Goal: Information Seeking & Learning: Learn about a topic

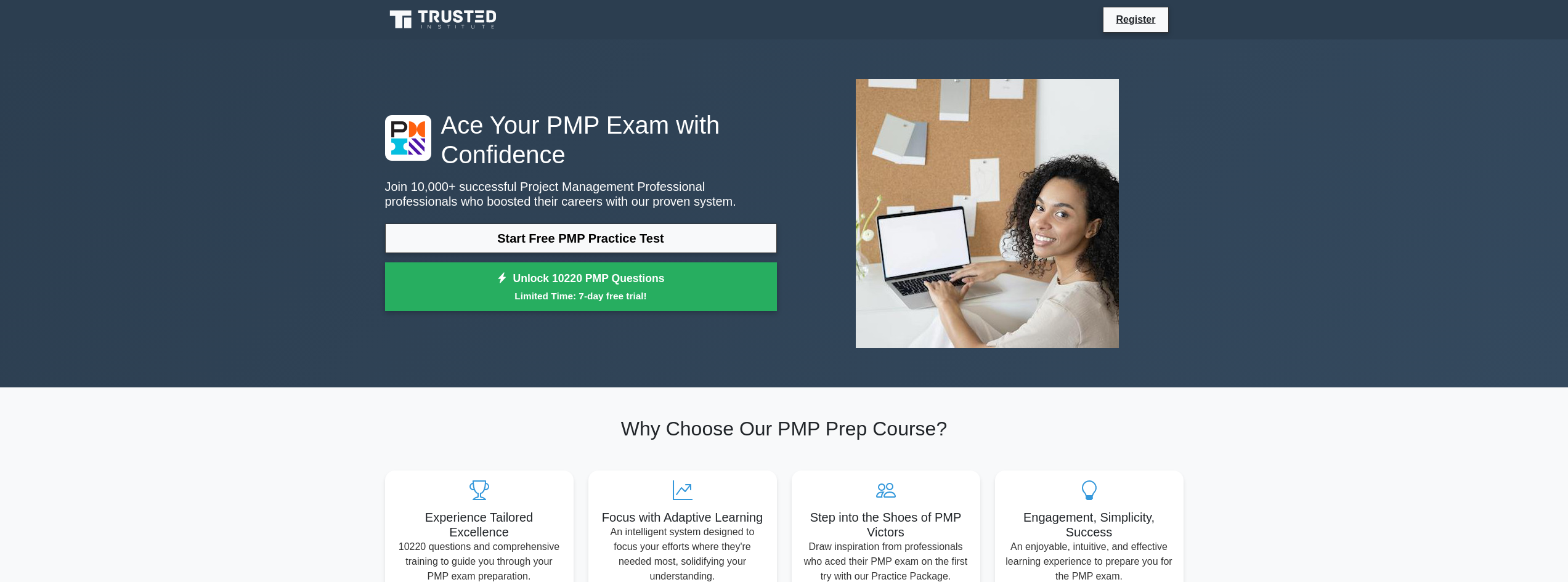
drag, startPoint x: 1304, startPoint y: 111, endPoint x: 1263, endPoint y: 102, distance: 42.0
click at [1305, 111] on div "Ace Your PMP Exam with Confidence Join 10,000+ successful Project Management Pr…" at bounding box center [784, 214] width 1568 height 348
click at [1122, 12] on link "Register" at bounding box center [1135, 19] width 54 height 15
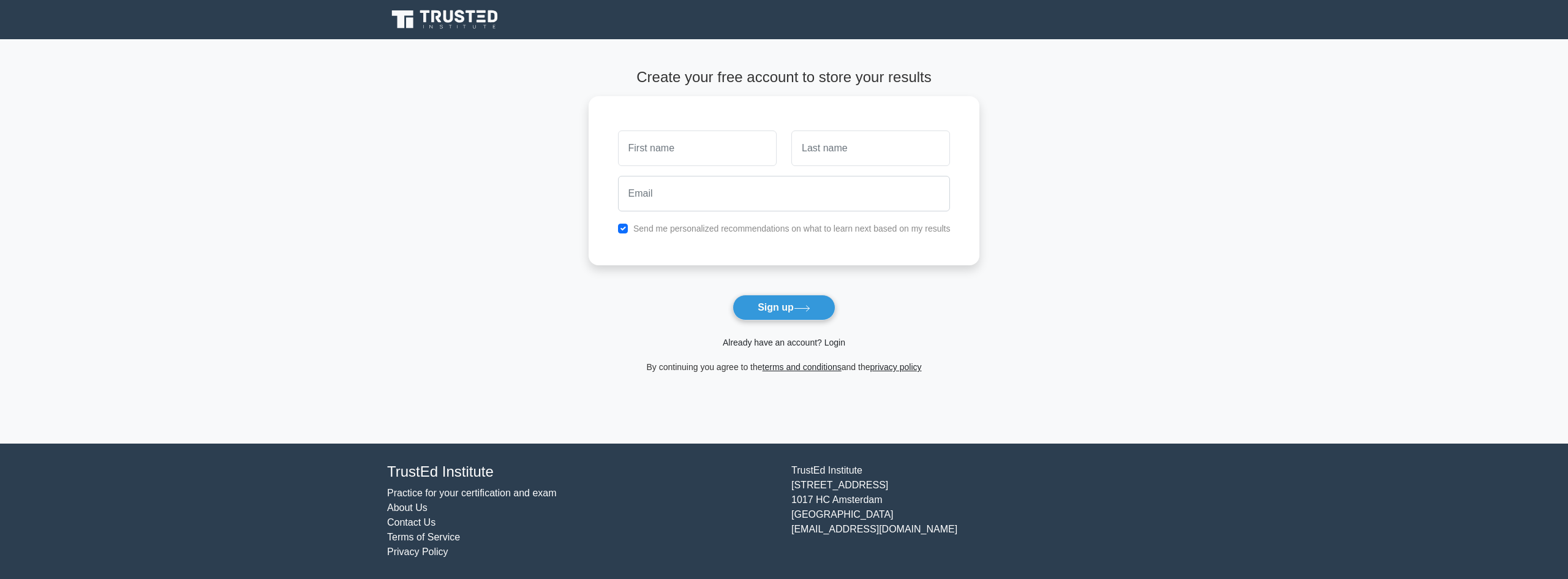
click at [810, 340] on link "Already have an account? Login" at bounding box center [784, 342] width 123 height 10
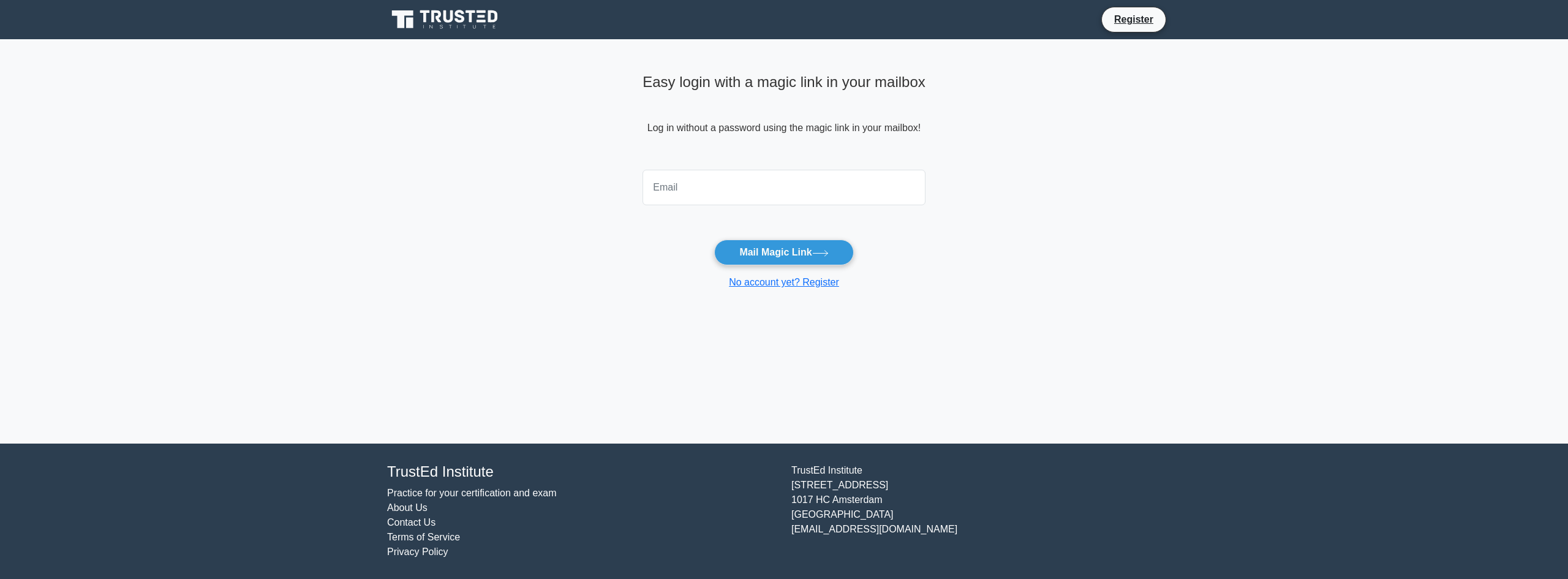
click at [742, 202] on input "email" at bounding box center [784, 187] width 283 height 35
type input "rafael.torres@khipo.com.br"
click at [787, 256] on button "Mail Magic Link" at bounding box center [783, 253] width 139 height 26
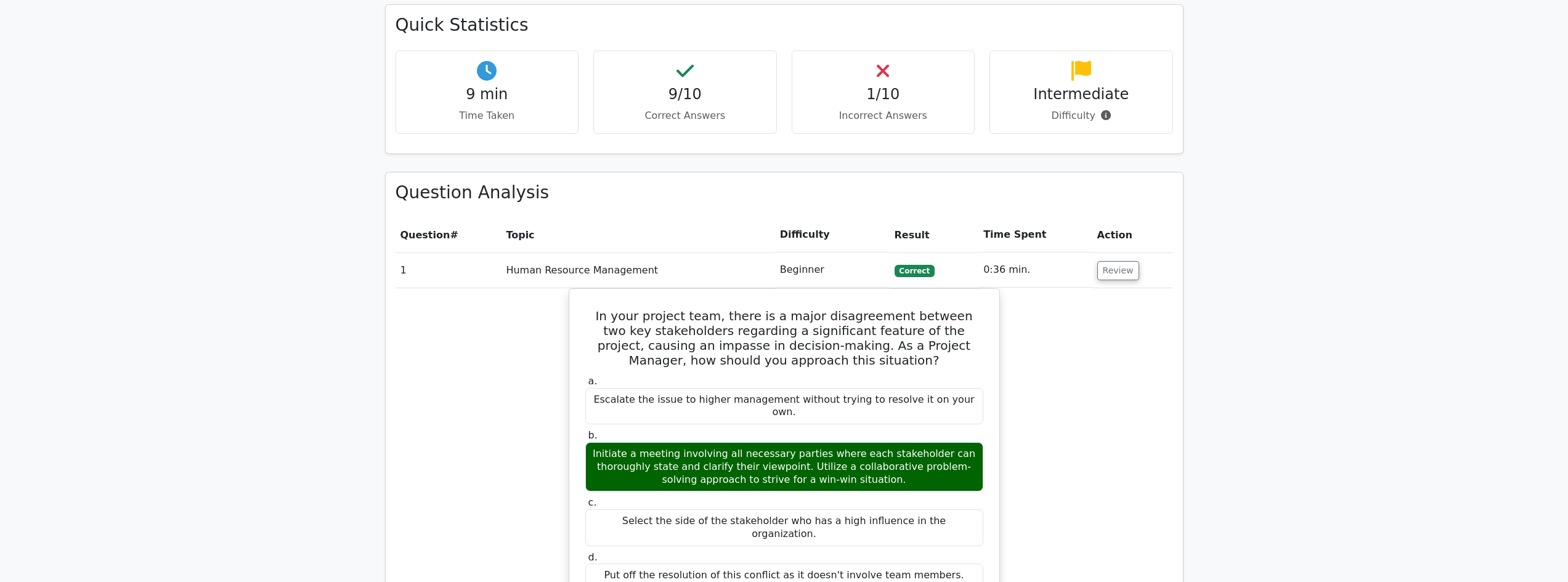
scroll to position [555, 0]
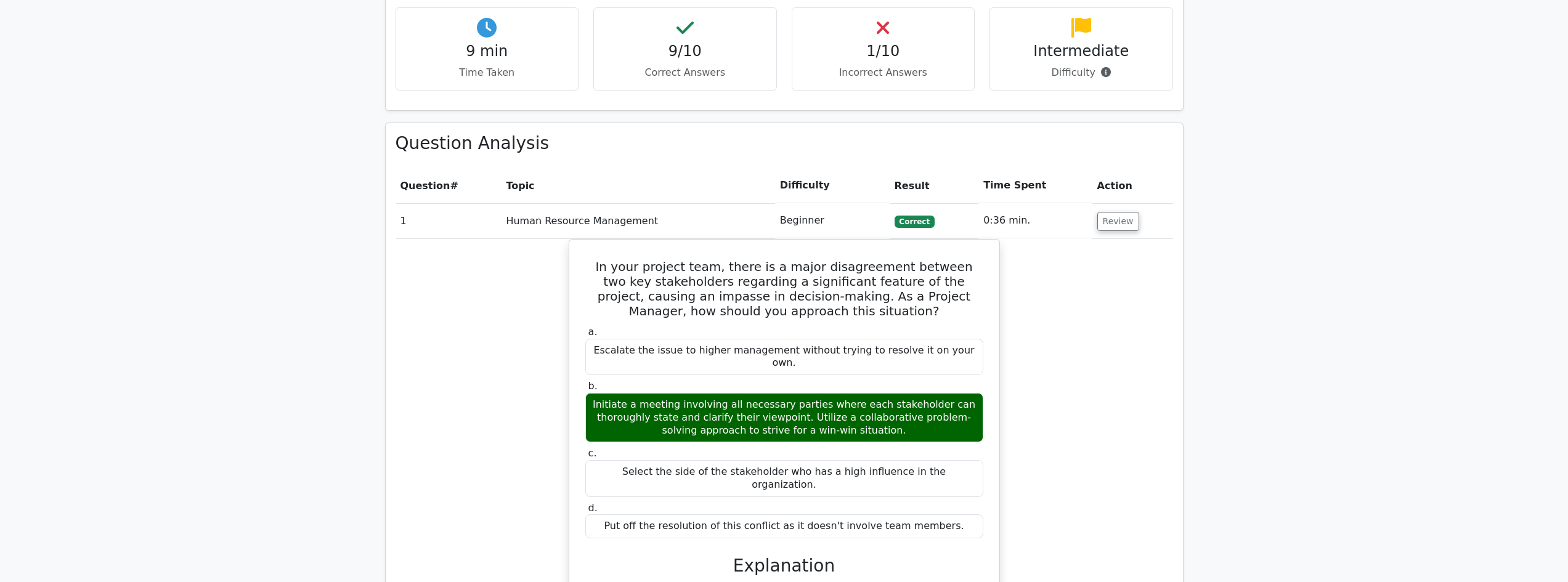
click at [1071, 224] on td "0:36 min." at bounding box center [1035, 221] width 113 height 35
click at [508, 225] on td "Human Resource Management" at bounding box center [638, 221] width 273 height 35
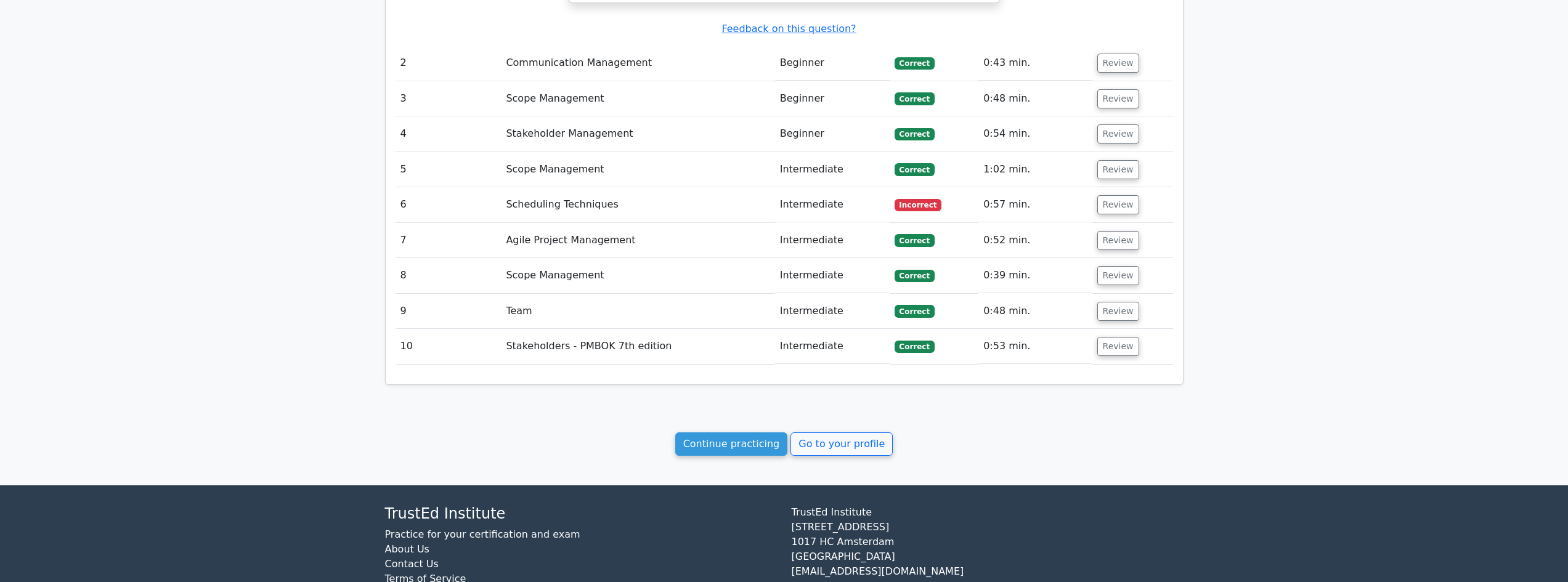
scroll to position [1400, 0]
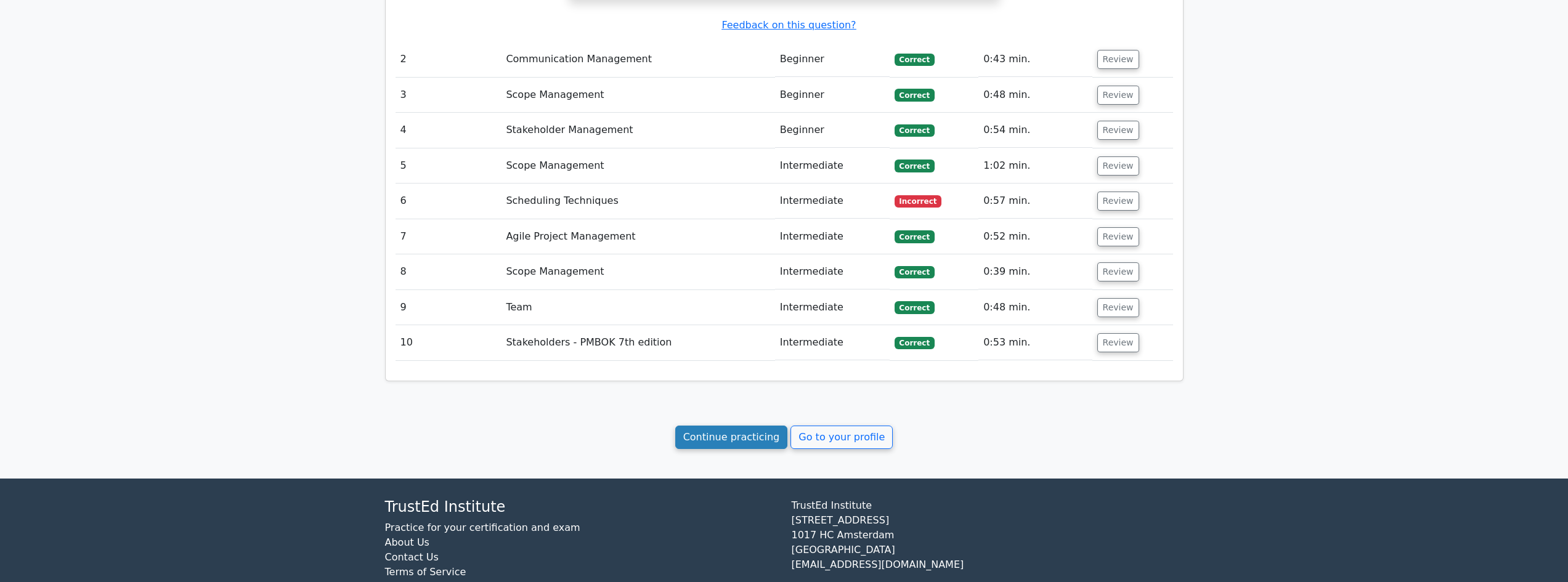
click at [751, 426] on link "Continue practicing" at bounding box center [731, 437] width 113 height 23
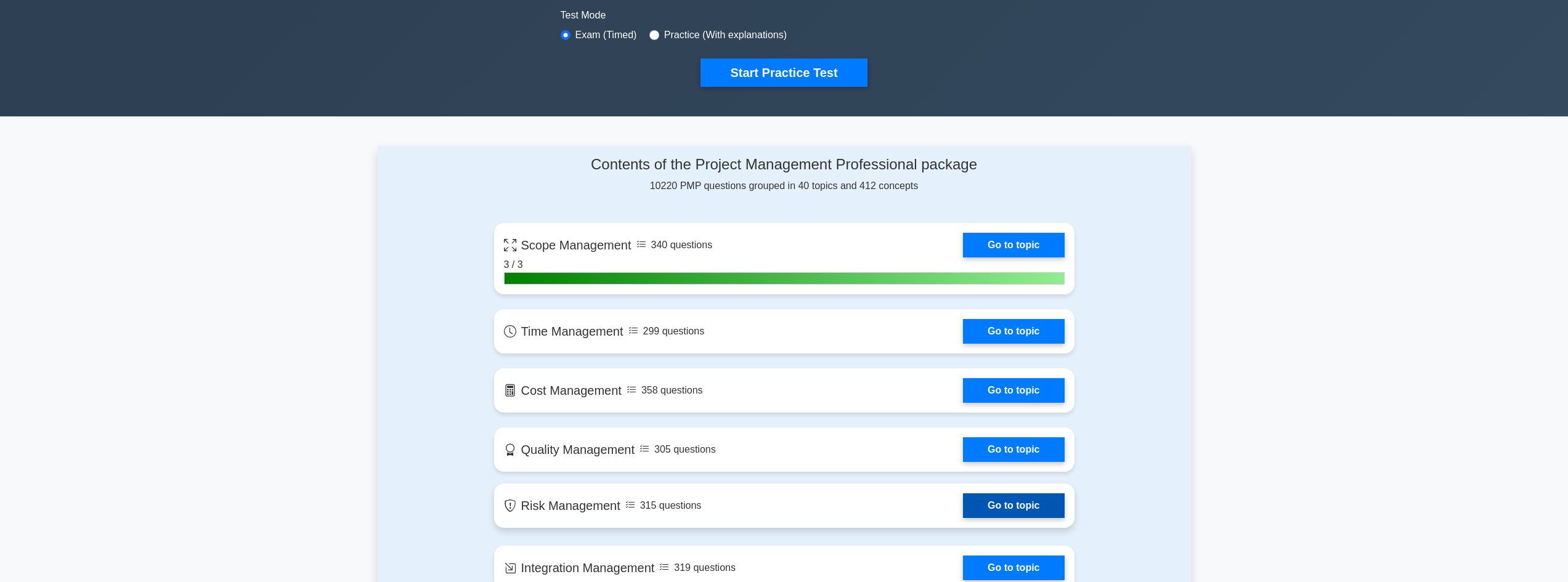
scroll to position [493, 0]
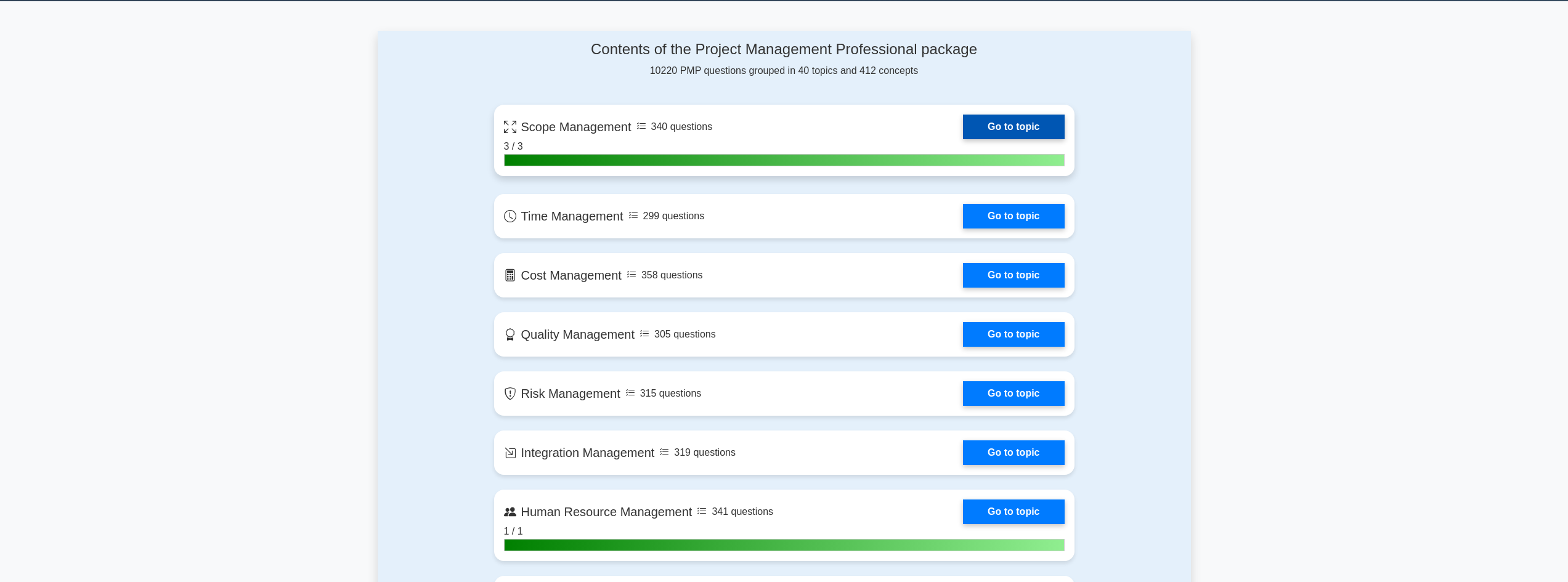
click at [1013, 125] on link "Go to topic" at bounding box center [1013, 127] width 101 height 25
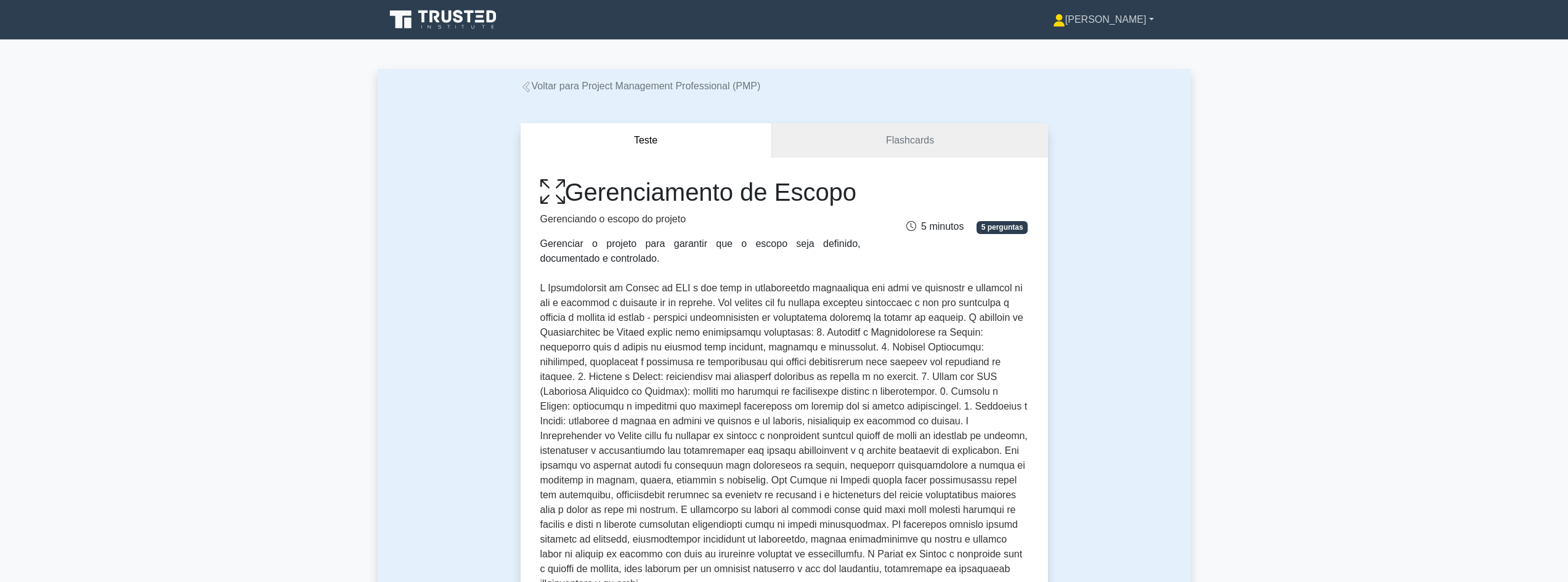
click at [1165, 15] on link "[PERSON_NAME]" at bounding box center [1103, 19] width 160 height 25
click at [1119, 77] on link "Configurações" at bounding box center [1072, 68] width 97 height 19
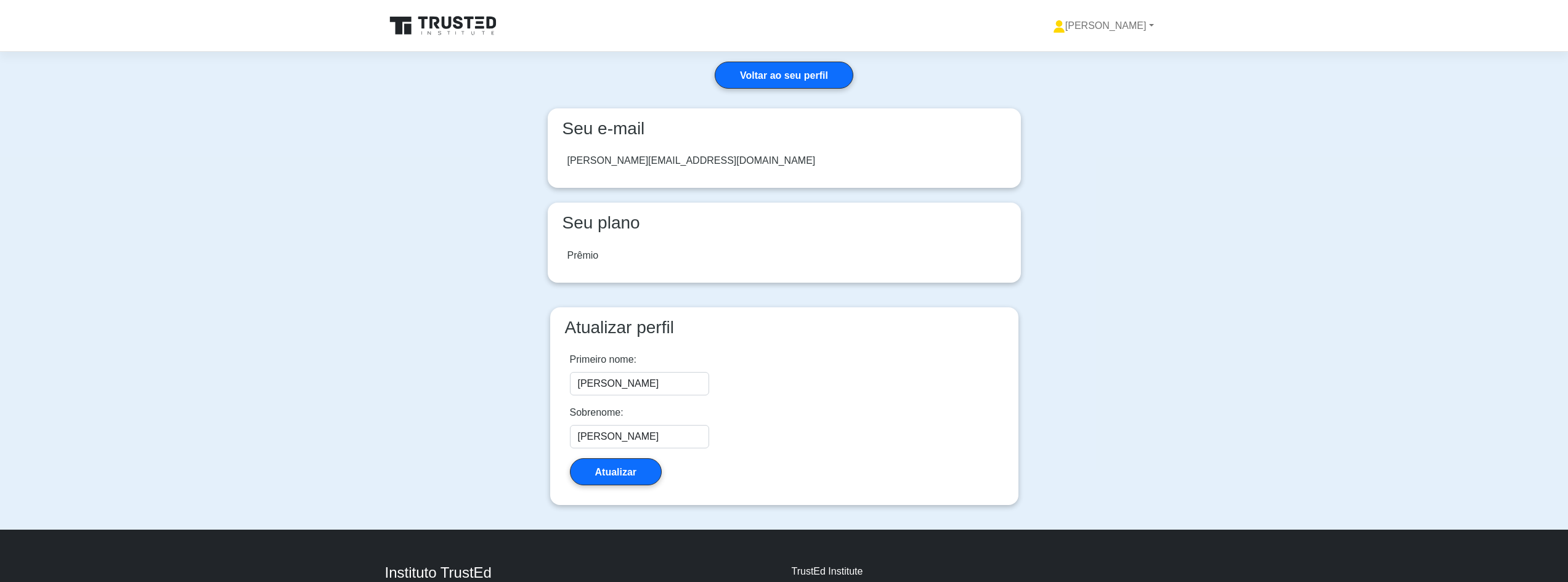
scroll to position [113, 0]
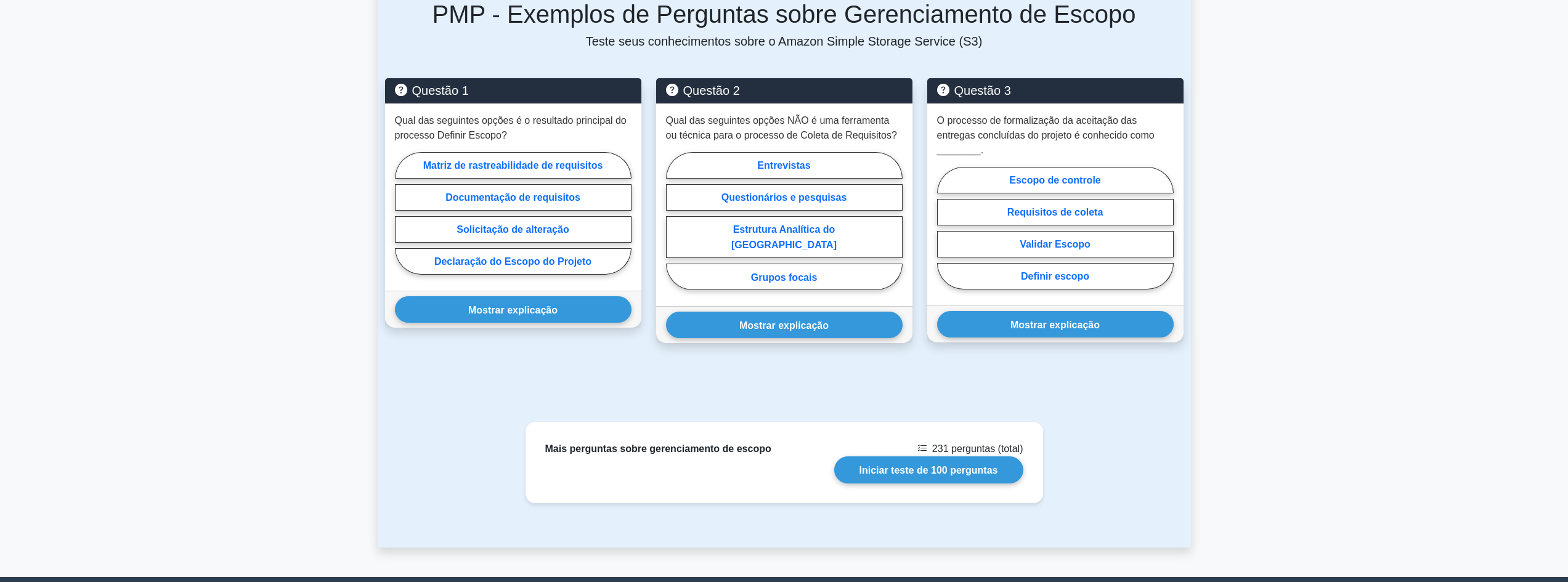
scroll to position [863, 0]
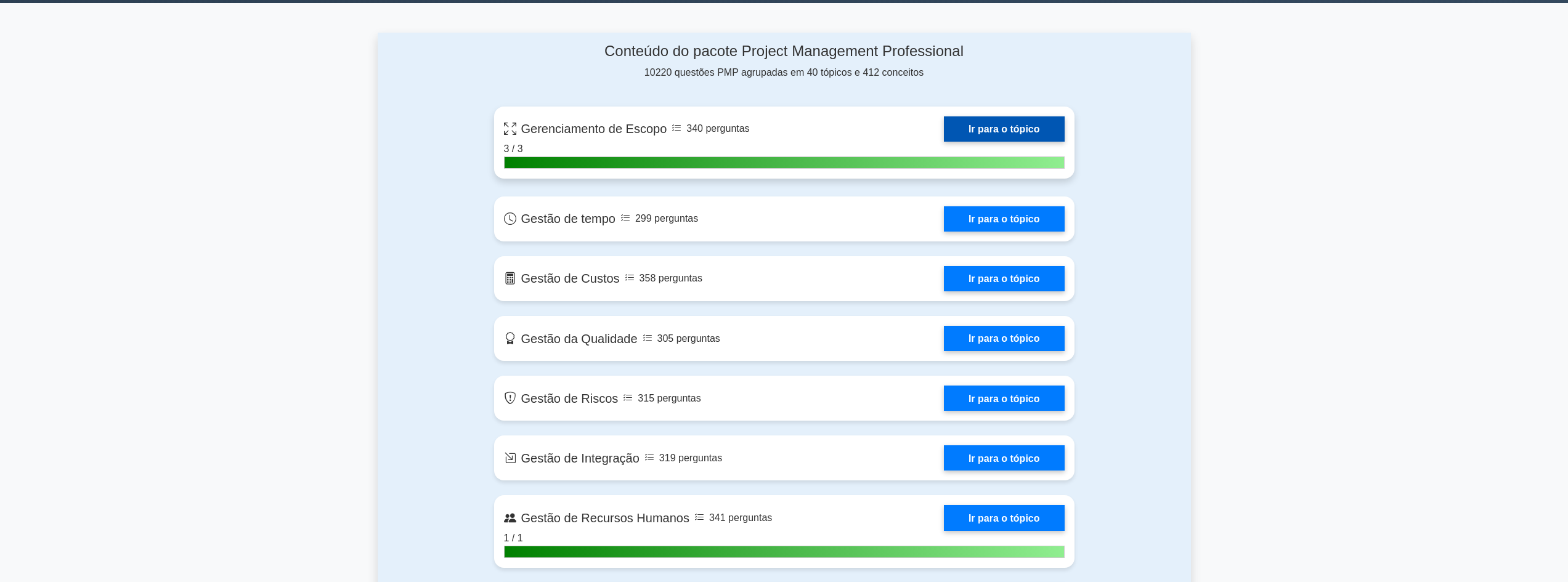
click at [1003, 132] on link "Ir para o tópico" at bounding box center [1004, 129] width 121 height 25
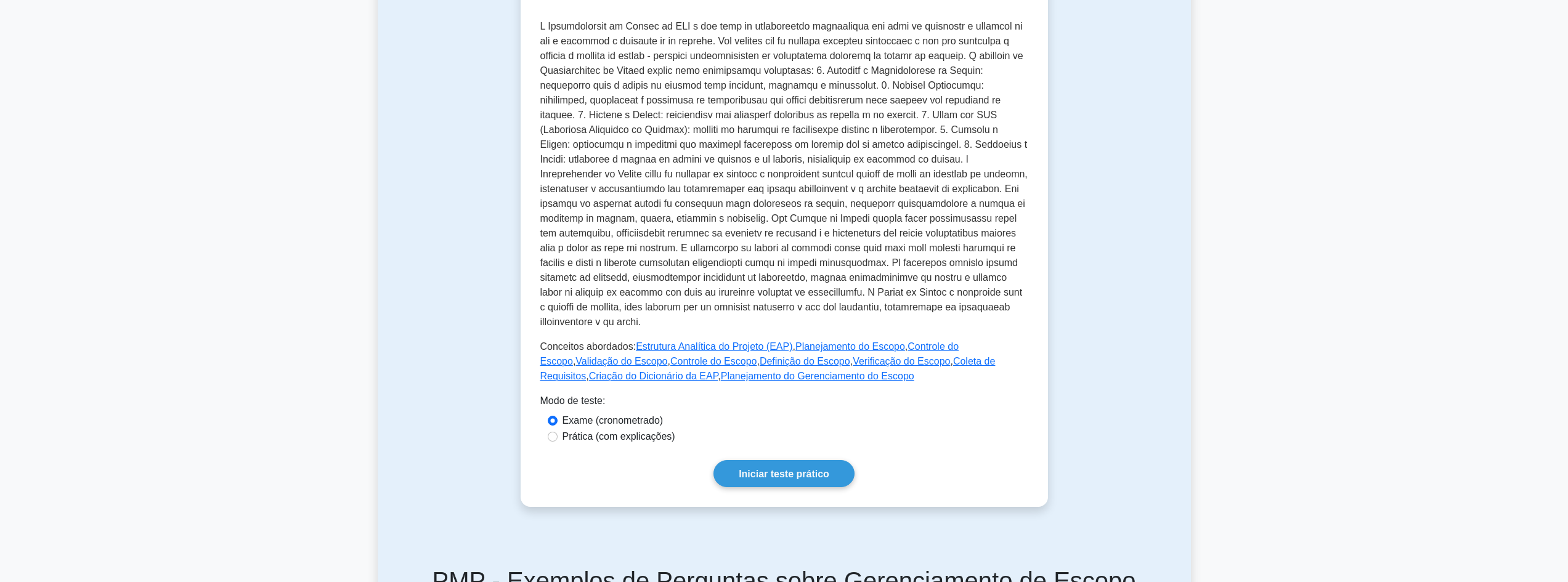
scroll to position [431, 0]
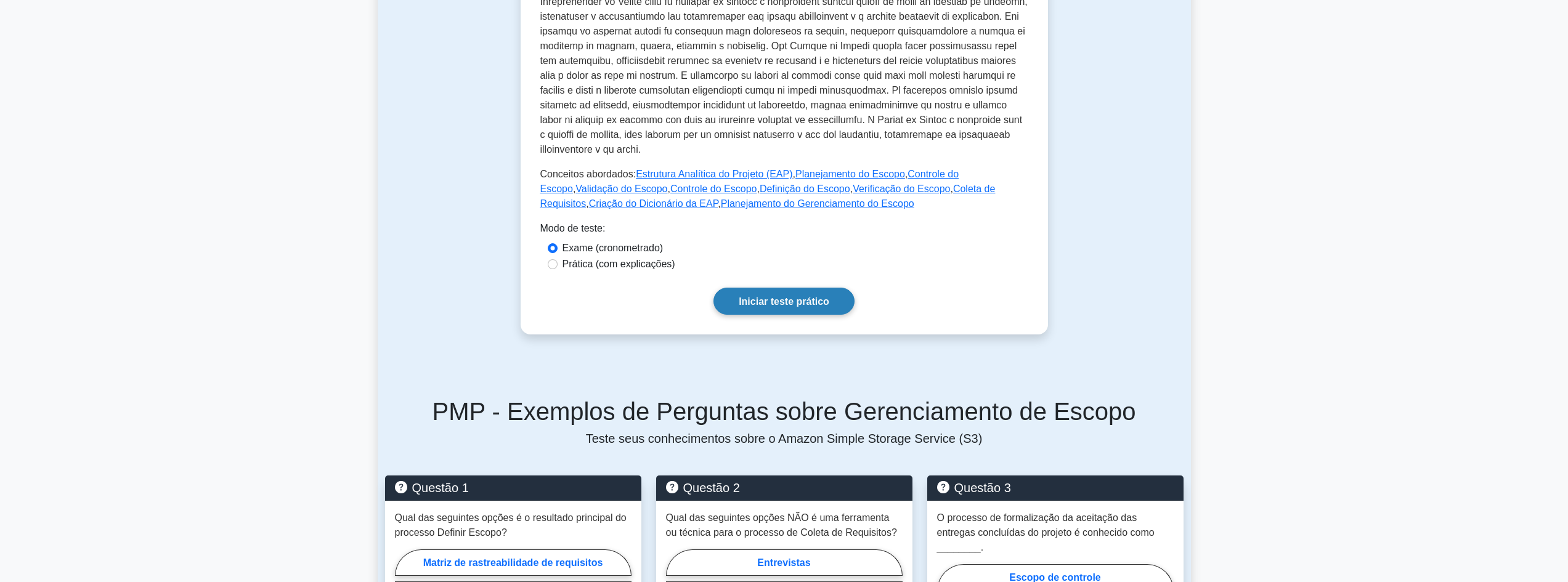
click at [786, 300] on font "Iniciar teste prático" at bounding box center [784, 301] width 90 height 11
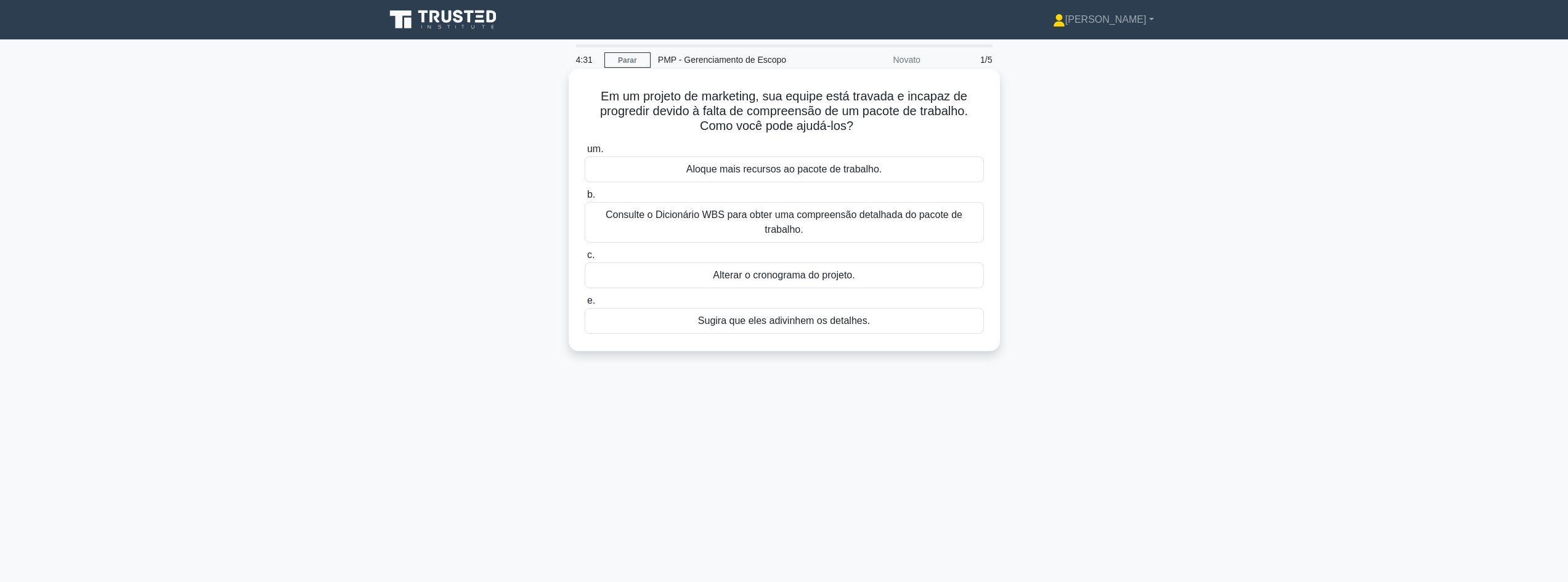
click at [777, 212] on font "Consulte o Dicionário WBS para obter uma compreensão detalhada do pacote de tra…" at bounding box center [784, 222] width 357 height 25
click at [585, 199] on input "b. Consulte o Dicionário WBS para obter uma compreensão detalhada do pacote de …" at bounding box center [585, 195] width 0 height 8
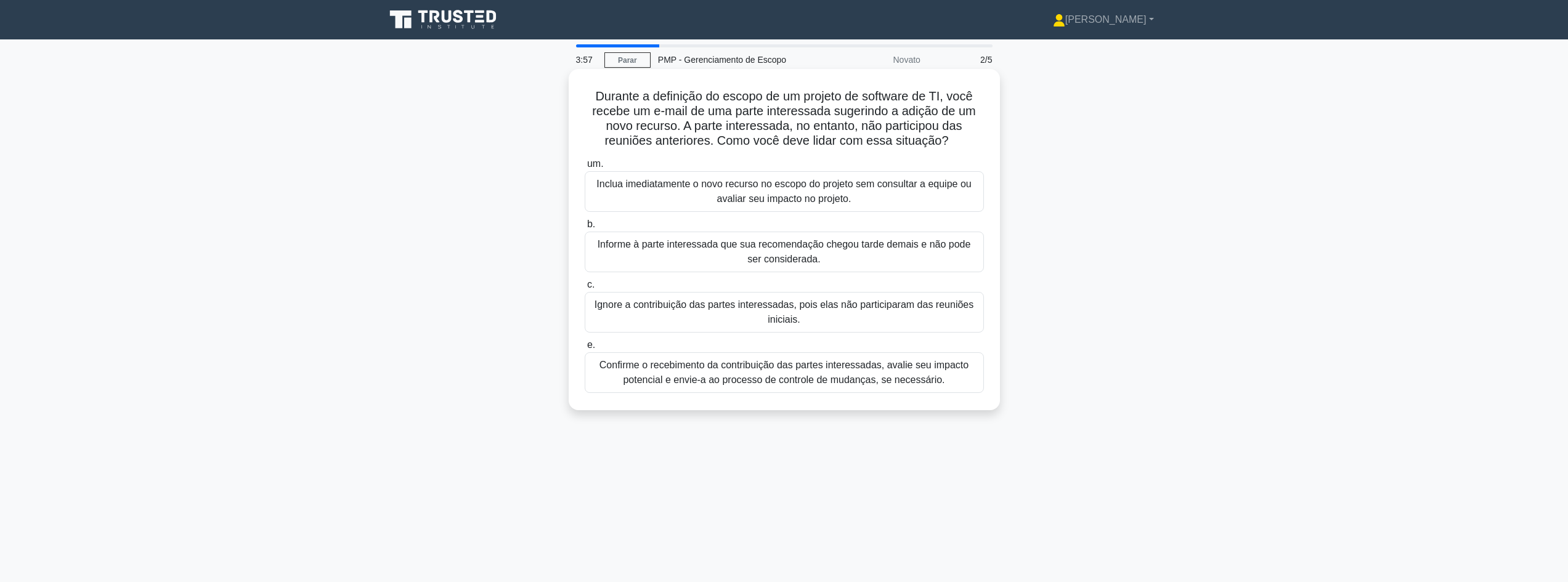
click at [696, 376] on font "Confirme o recebimento da contribuição das partes interessadas, avalie seu impa…" at bounding box center [784, 372] width 369 height 25
click at [585, 350] on input "e. Confirme o recebimento da contribuição das partes interessadas, avalie seu i…" at bounding box center [585, 346] width 0 height 8
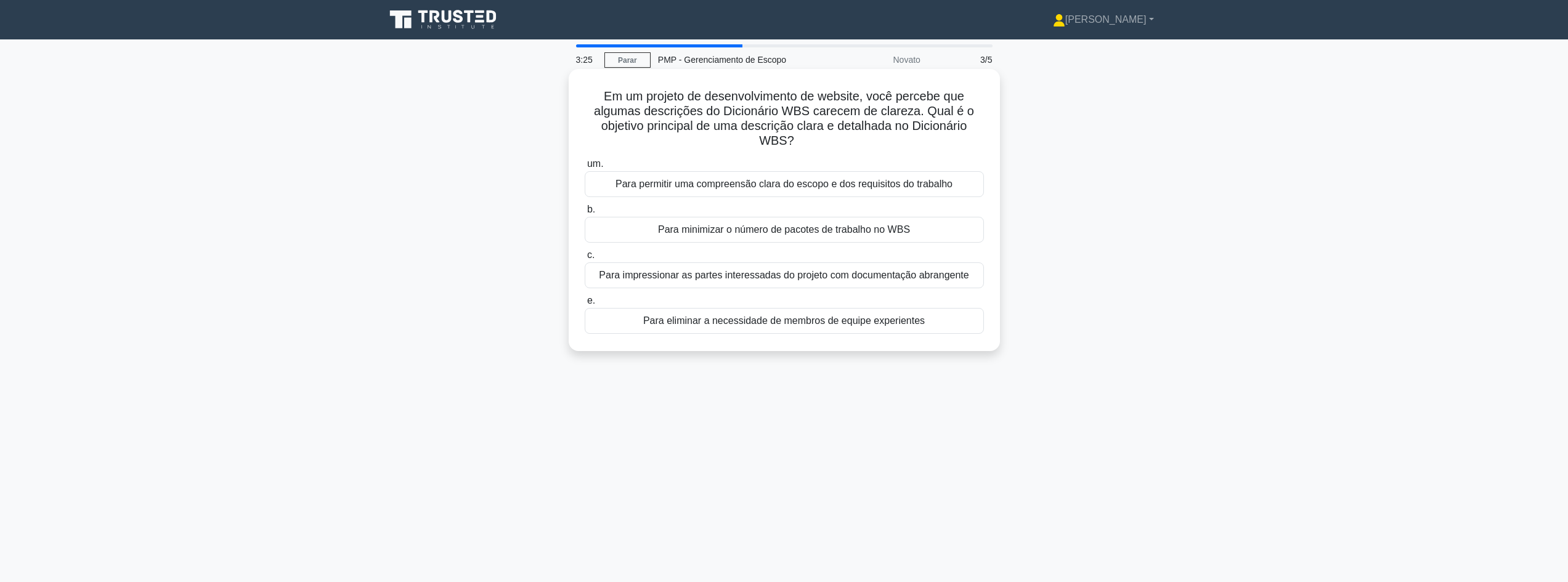
click at [760, 188] on font "Para permitir uma compreensão clara do escopo e dos requisitos do trabalho" at bounding box center [784, 184] width 337 height 11
click at [585, 168] on input "um. Para permitir uma compreensão clara do escopo e dos requisitos do trabalho" at bounding box center [585, 164] width 0 height 8
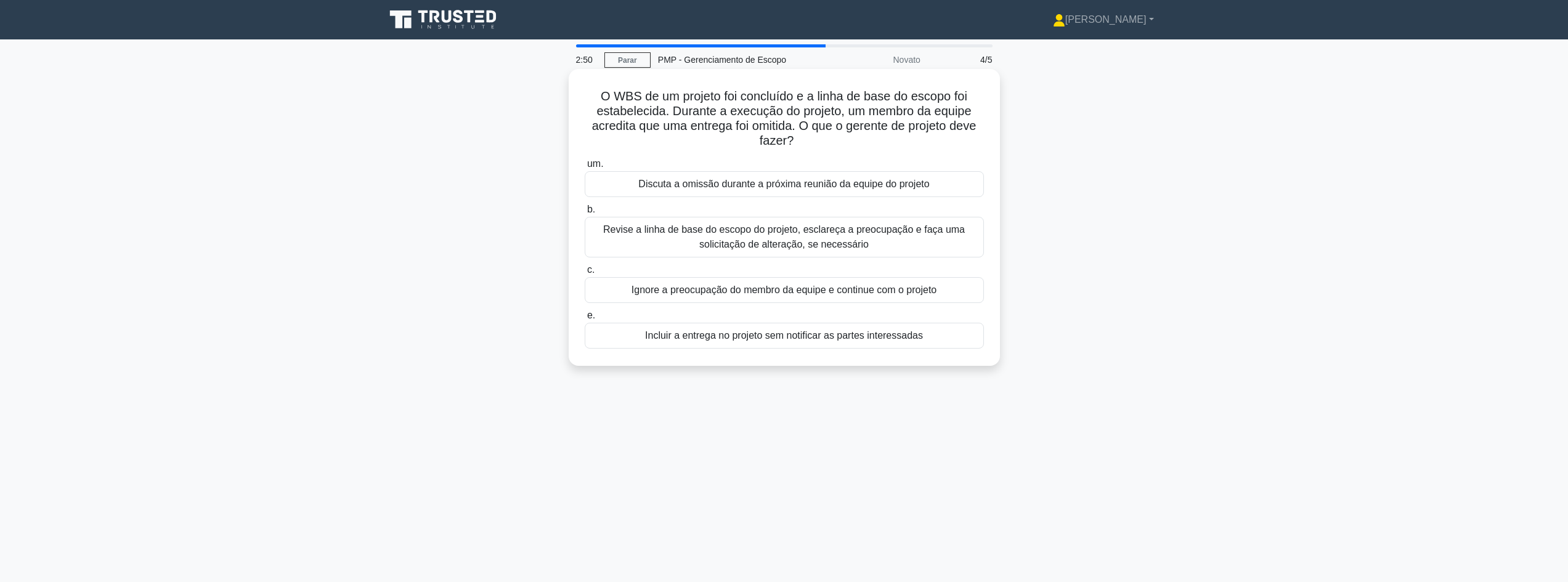
click at [742, 246] on font "Revise a linha de base do escopo do projeto, esclareça a preocupação e faça uma…" at bounding box center [784, 237] width 362 height 25
click at [585, 214] on input "b. Revise a linha de base do escopo do projeto, esclareça a preocupação e faça …" at bounding box center [585, 210] width 0 height 8
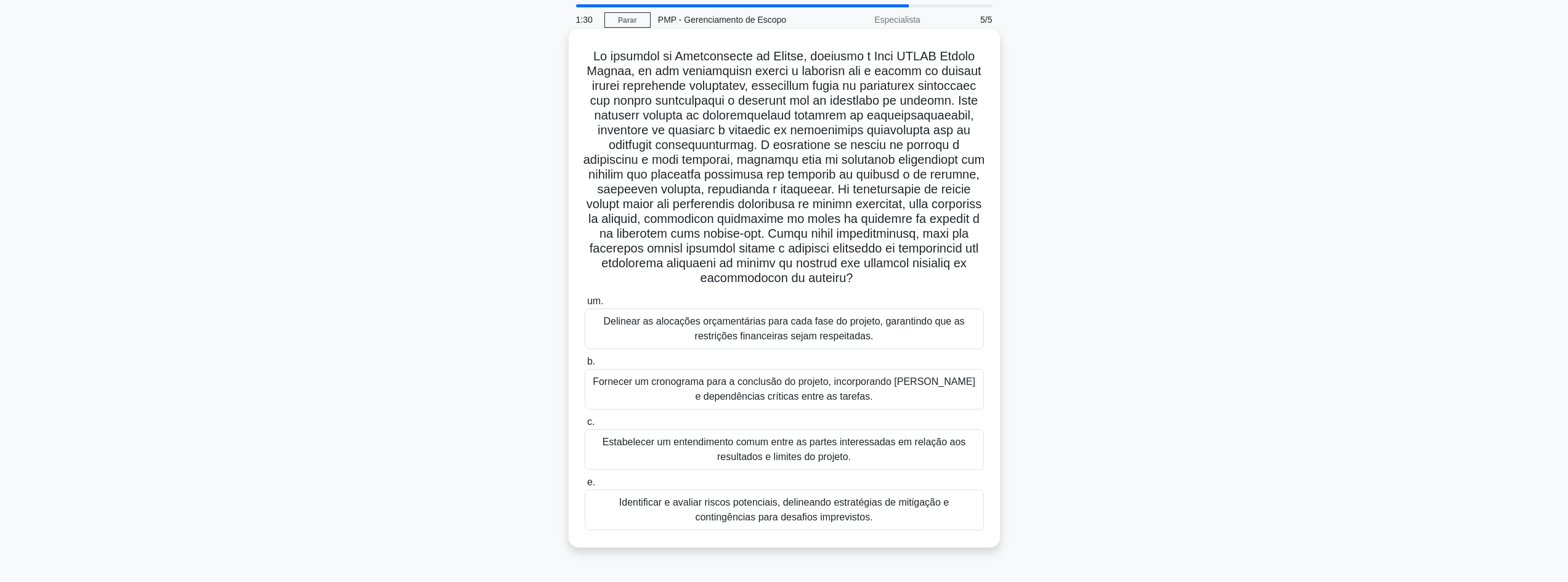
scroll to position [62, 0]
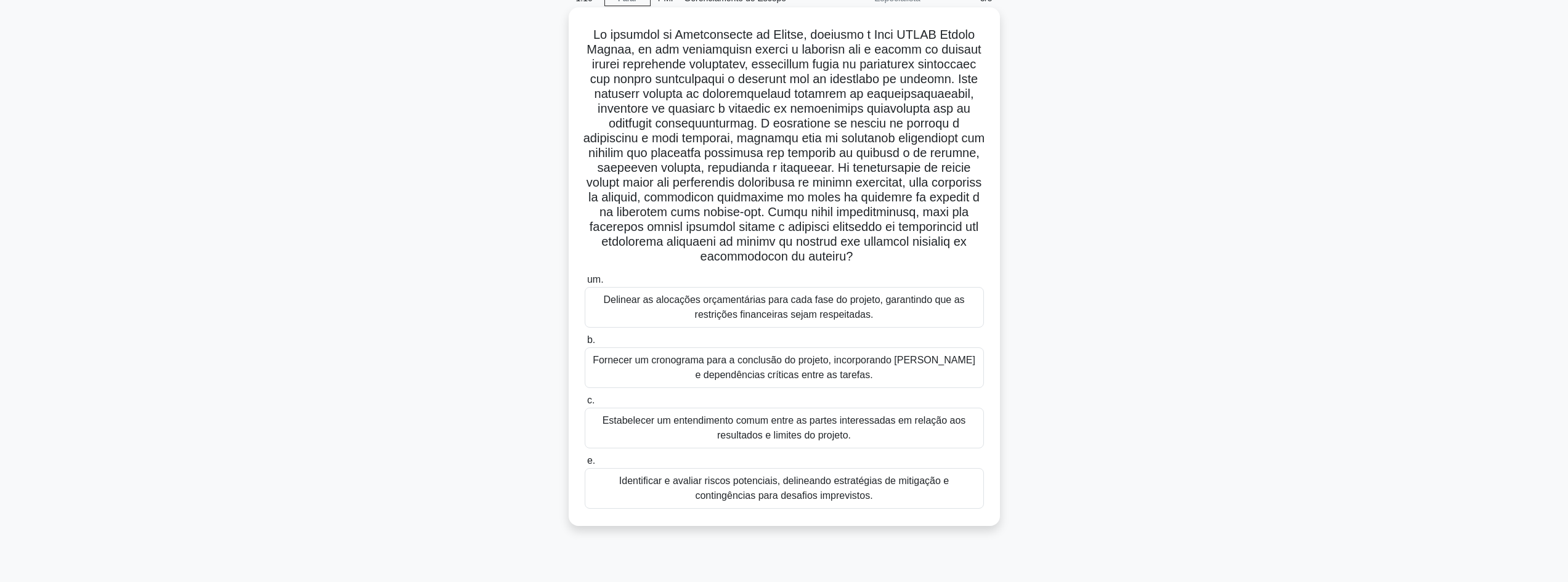
click at [750, 431] on font "Estabelecer um entendimento comum entre as partes interessadas em relação aos r…" at bounding box center [784, 428] width 364 height 25
click at [585, 405] on input "c. Estabelecer um entendimento comum entre as partes interessadas em relação ao…" at bounding box center [585, 401] width 0 height 8
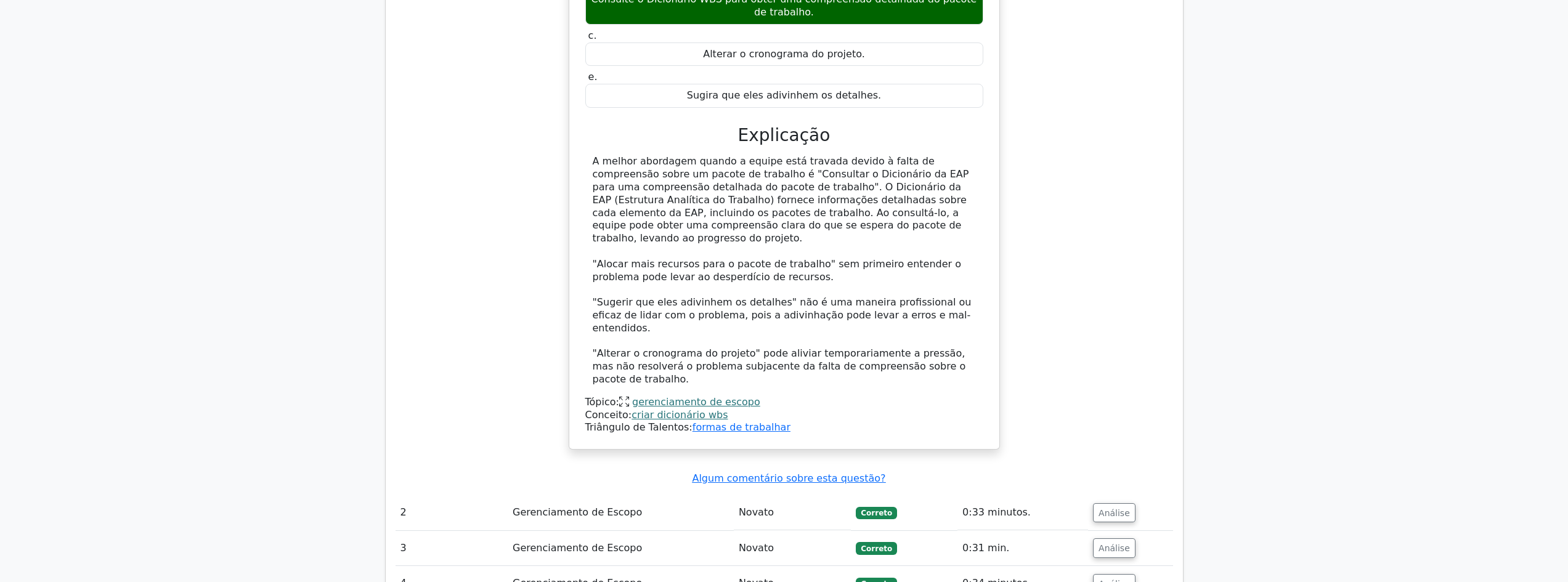
scroll to position [1094, 0]
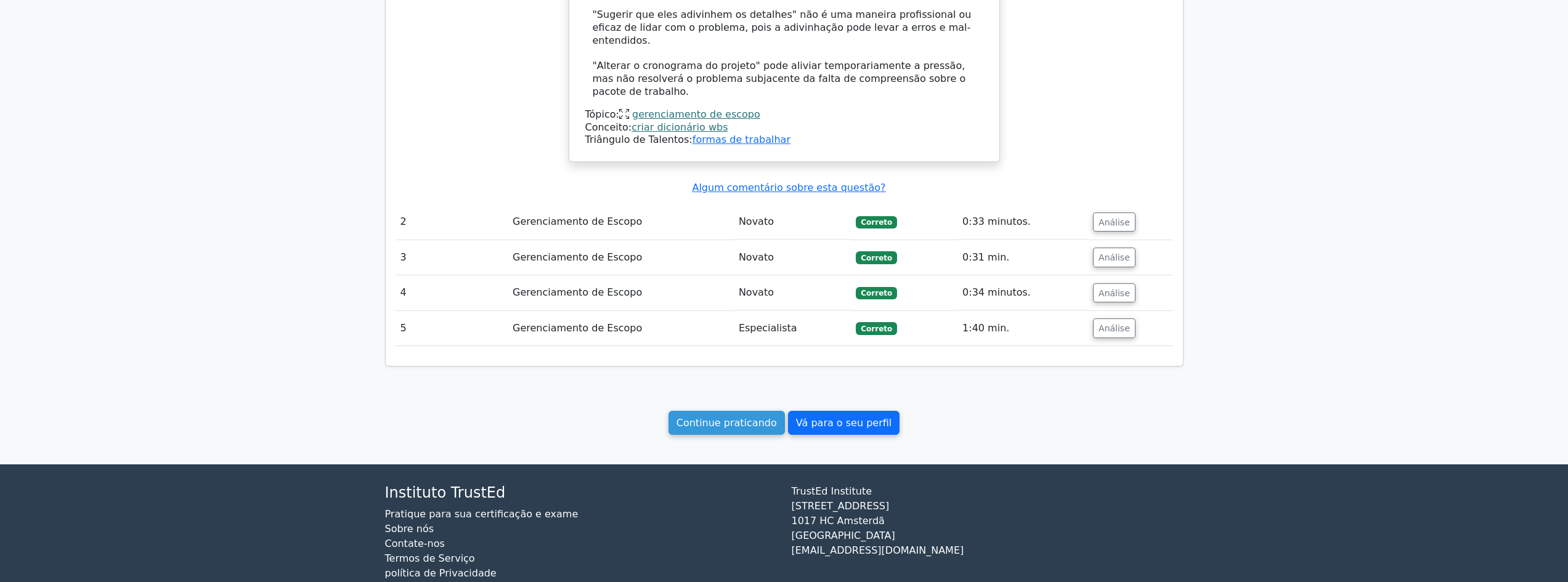
click at [861, 417] on font "Vá para o seu perfil" at bounding box center [843, 423] width 96 height 11
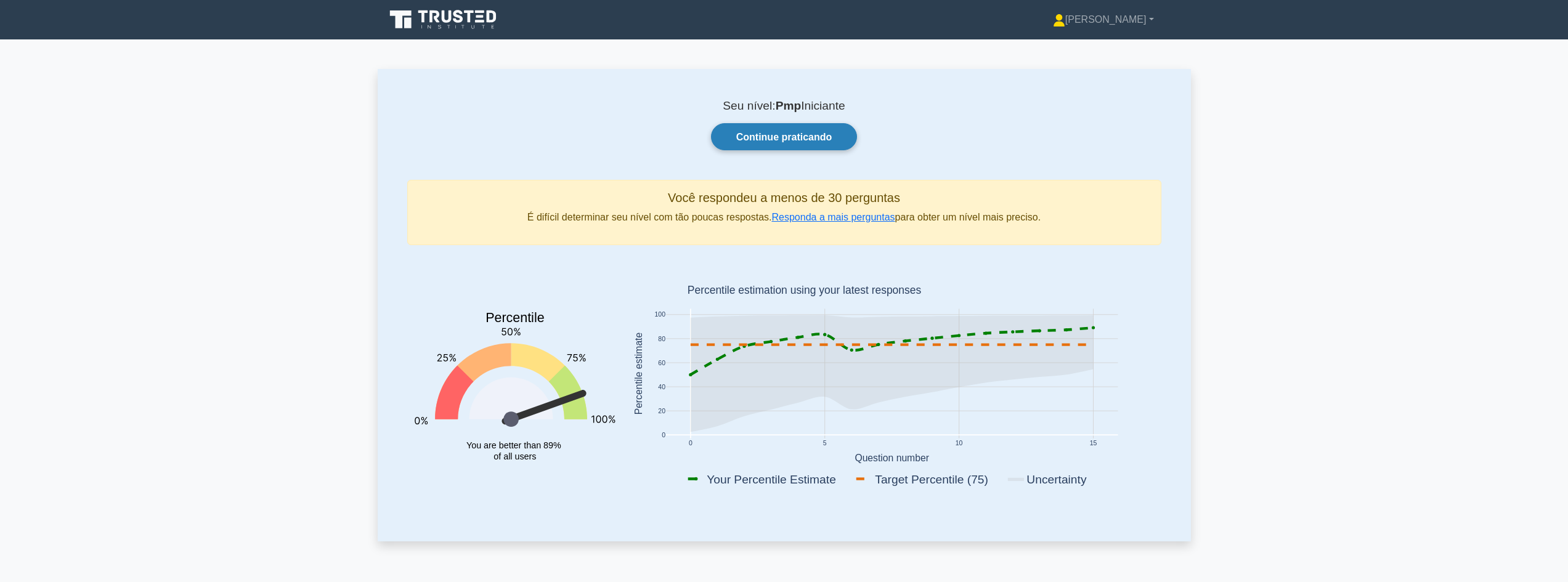
click at [766, 136] on font "Continue praticando" at bounding box center [784, 137] width 96 height 11
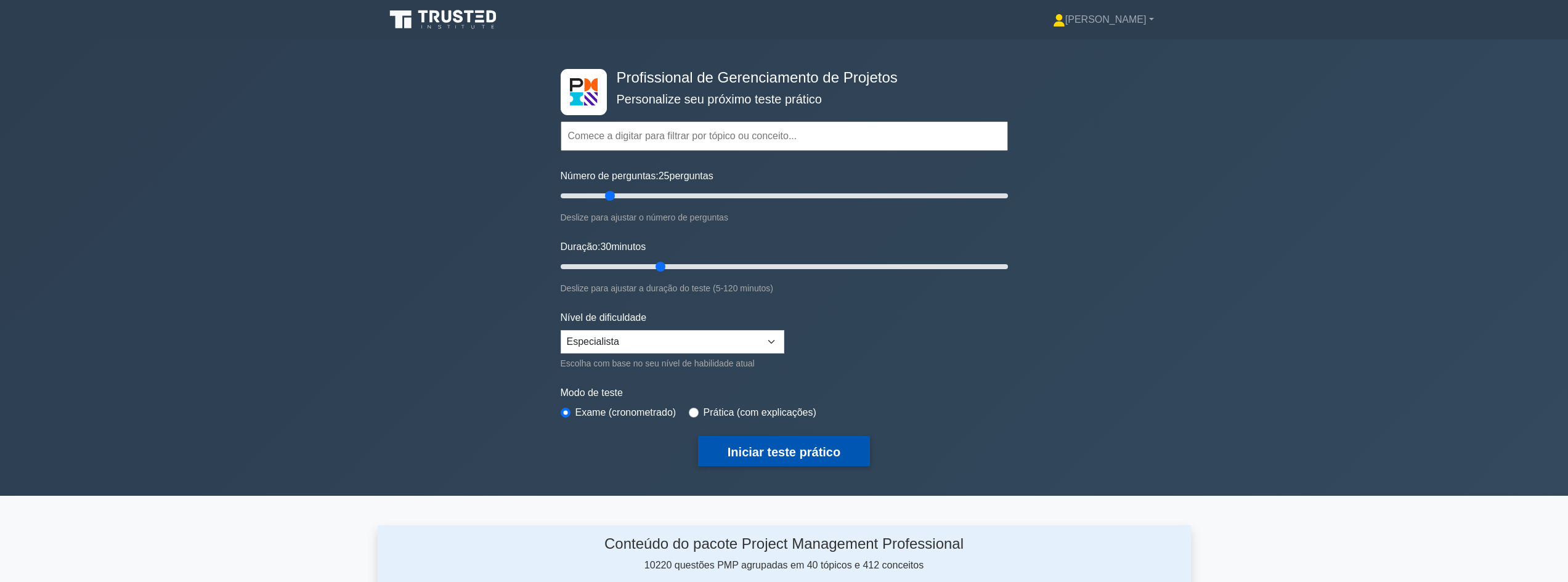
click at [780, 454] on font "Iniciar teste prático" at bounding box center [784, 452] width 113 height 13
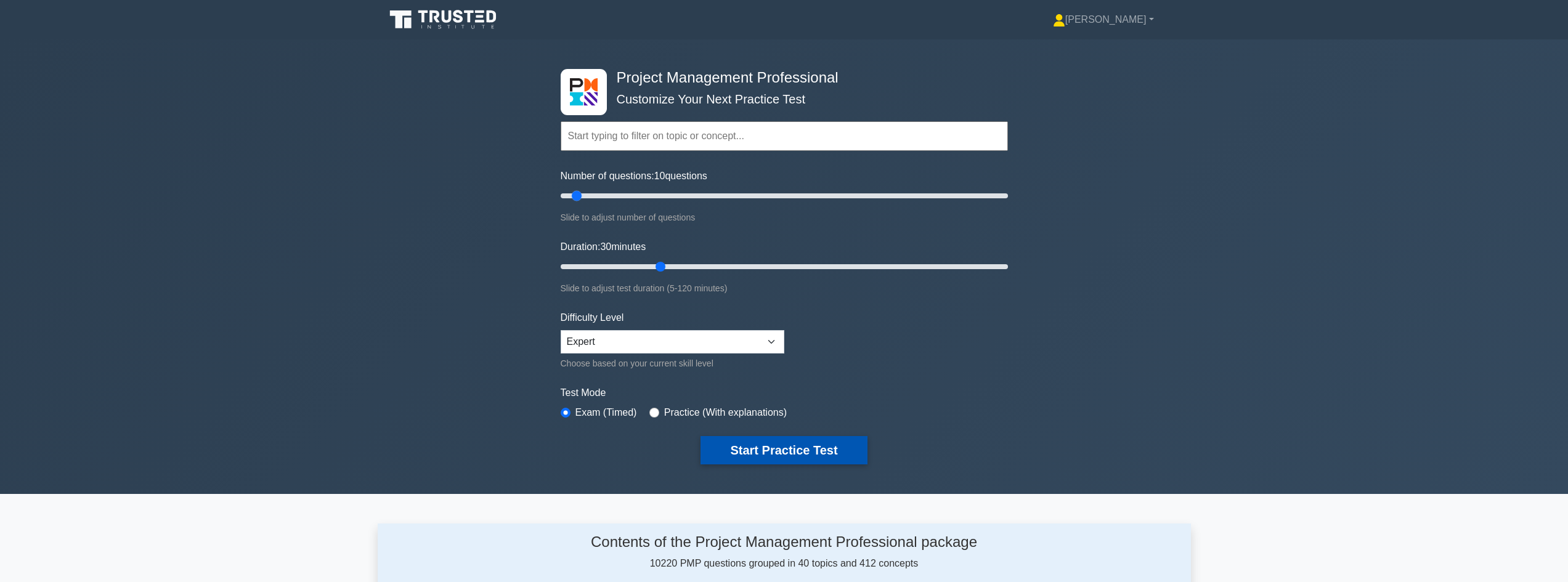
drag, startPoint x: 612, startPoint y: 197, endPoint x: 579, endPoint y: 206, distance: 34.2
type input "10"
click at [579, 204] on input "Number of questions: 10 questions" at bounding box center [784, 196] width 447 height 15
drag, startPoint x: 662, startPoint y: 265, endPoint x: 580, endPoint y: 277, distance: 82.9
type input "10"
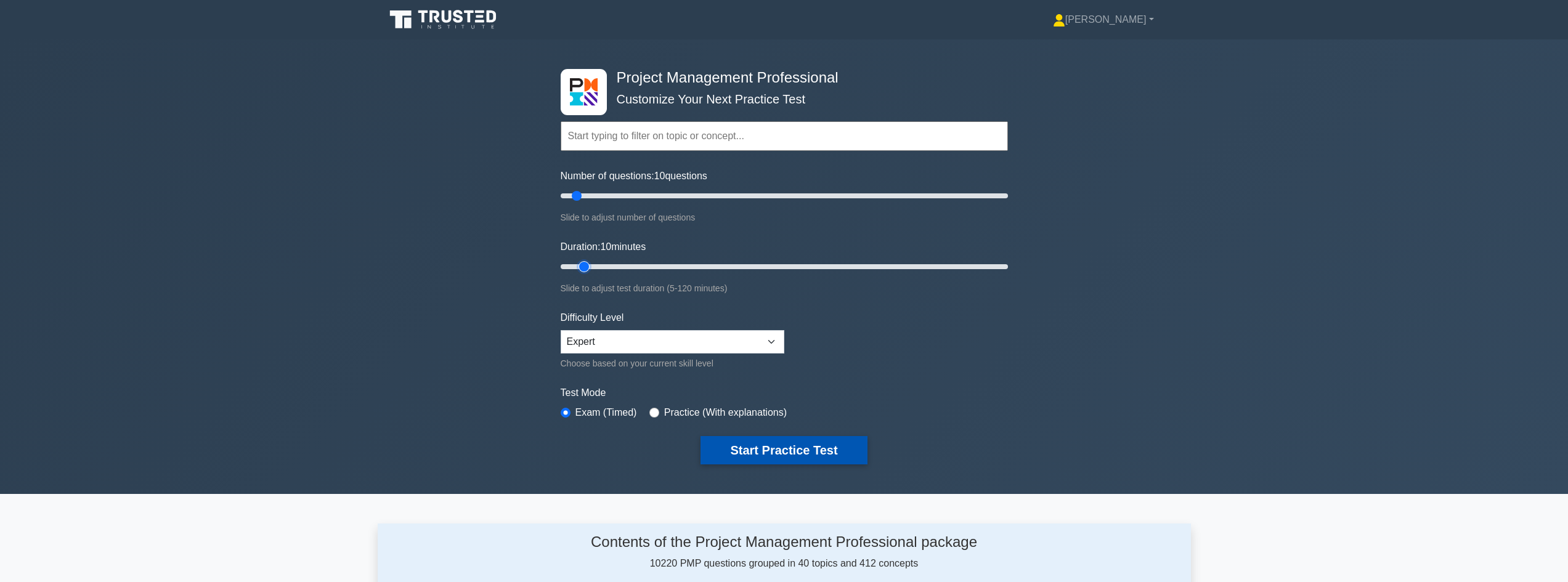
click at [580, 274] on input "Duration: 10 minutes" at bounding box center [784, 267] width 447 height 15
drag, startPoint x: 575, startPoint y: 198, endPoint x: 563, endPoint y: 200, distance: 12.2
type input "5"
click at [563, 200] on input "Number of questions: 5 questions" at bounding box center [784, 196] width 447 height 15
drag, startPoint x: 583, startPoint y: 264, endPoint x: 555, endPoint y: 272, distance: 29.1
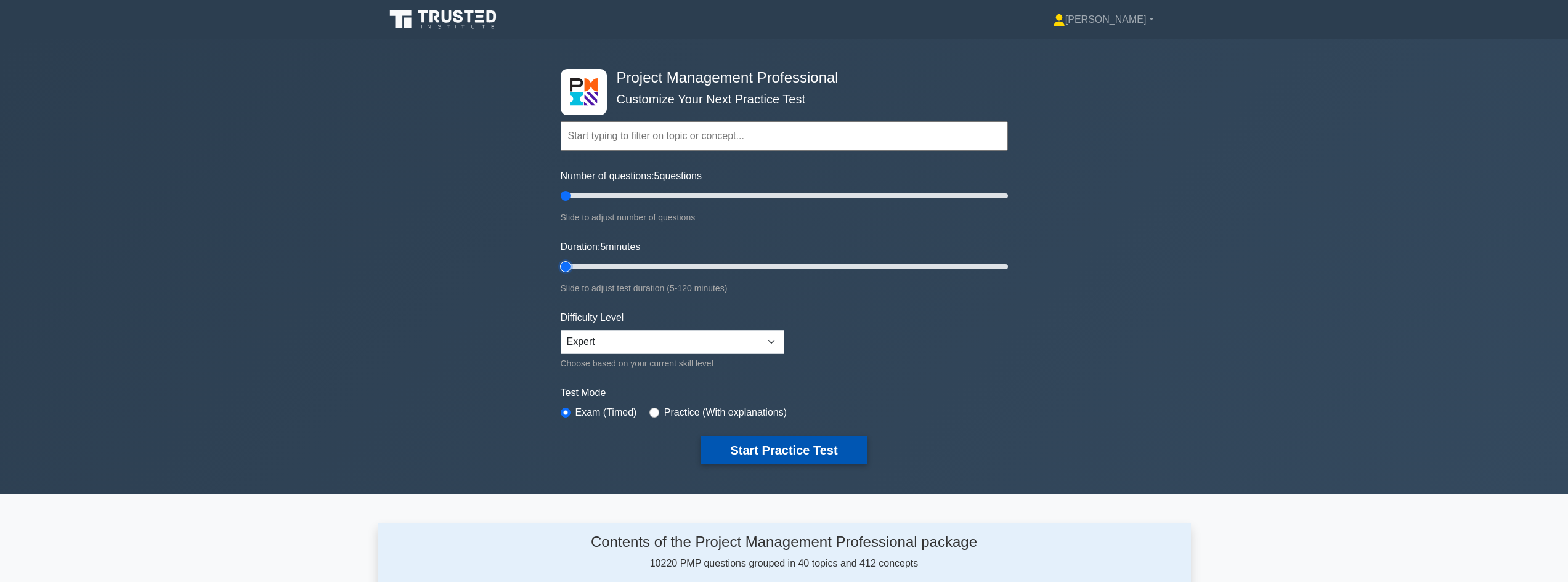
type input "5"
click at [561, 272] on input "Duration: 5 minutes" at bounding box center [784, 267] width 447 height 15
click at [789, 448] on button "Start Practice Test" at bounding box center [784, 450] width 166 height 28
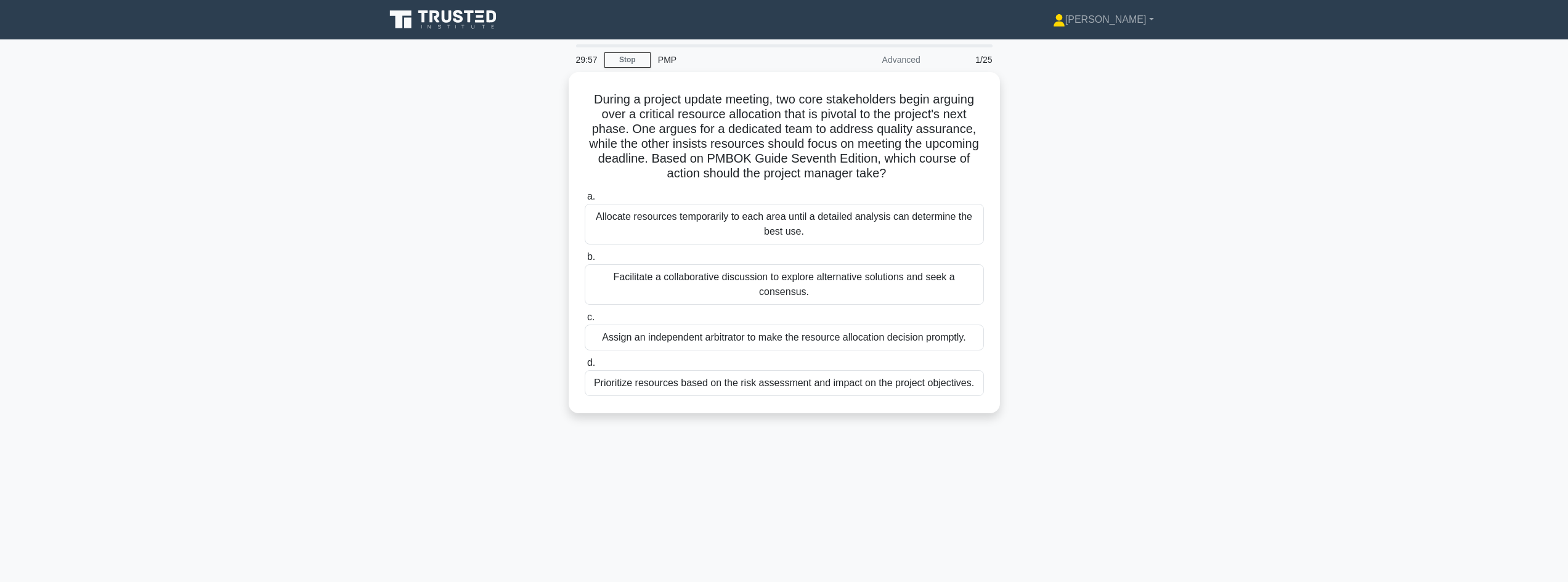
drag, startPoint x: 1212, startPoint y: 285, endPoint x: 1167, endPoint y: 275, distance: 46.1
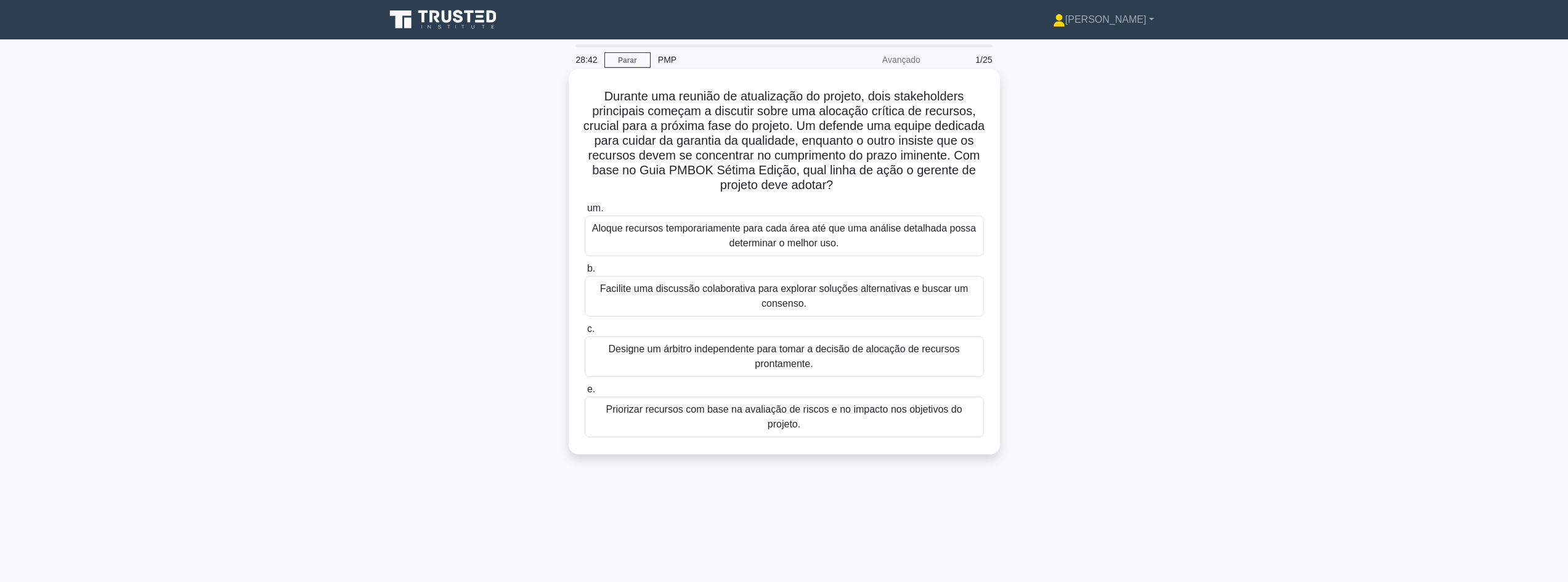
click at [775, 418] on font "Priorizar recursos com base na avaliação de riscos e no impacto nos objetivos d…" at bounding box center [784, 417] width 388 height 29
click at [585, 394] on input "e. Priorizar recursos com base na avaliação de riscos e no impacto nos objetivo…" at bounding box center [585, 390] width 0 height 8
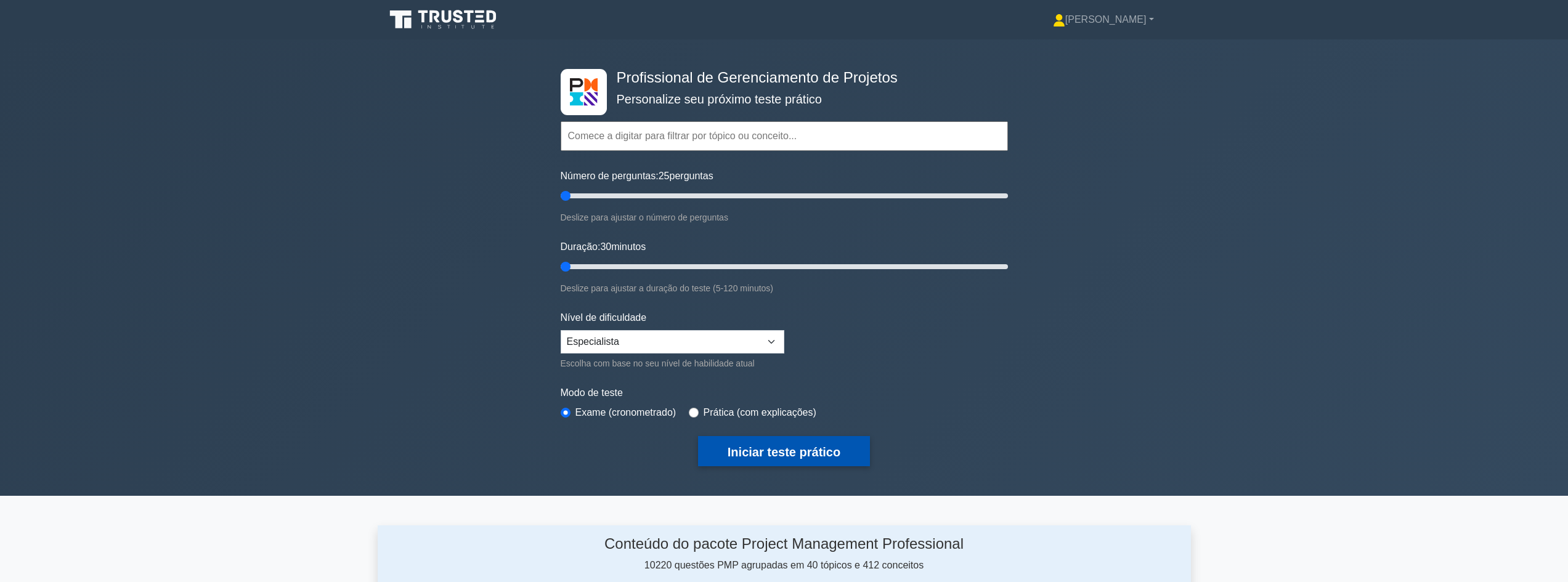
click at [766, 457] on button "Iniciar teste prático" at bounding box center [784, 451] width 172 height 30
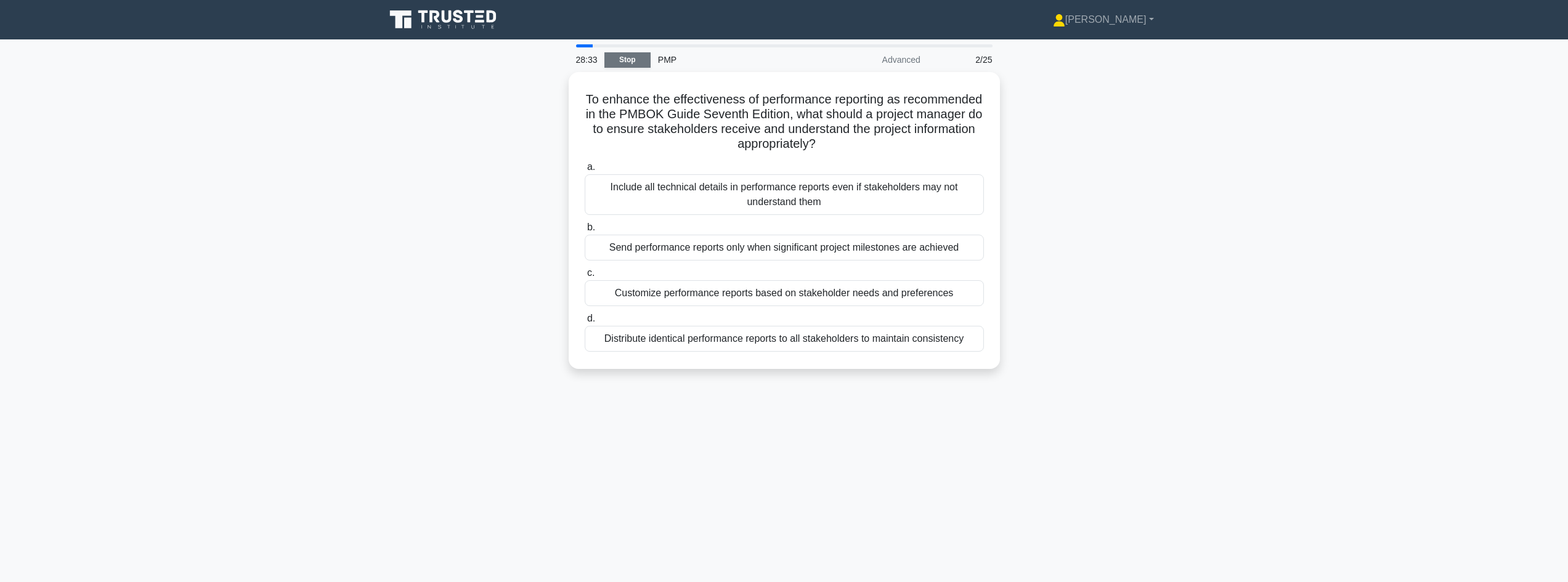
click at [629, 61] on link "Stop" at bounding box center [627, 60] width 46 height 15
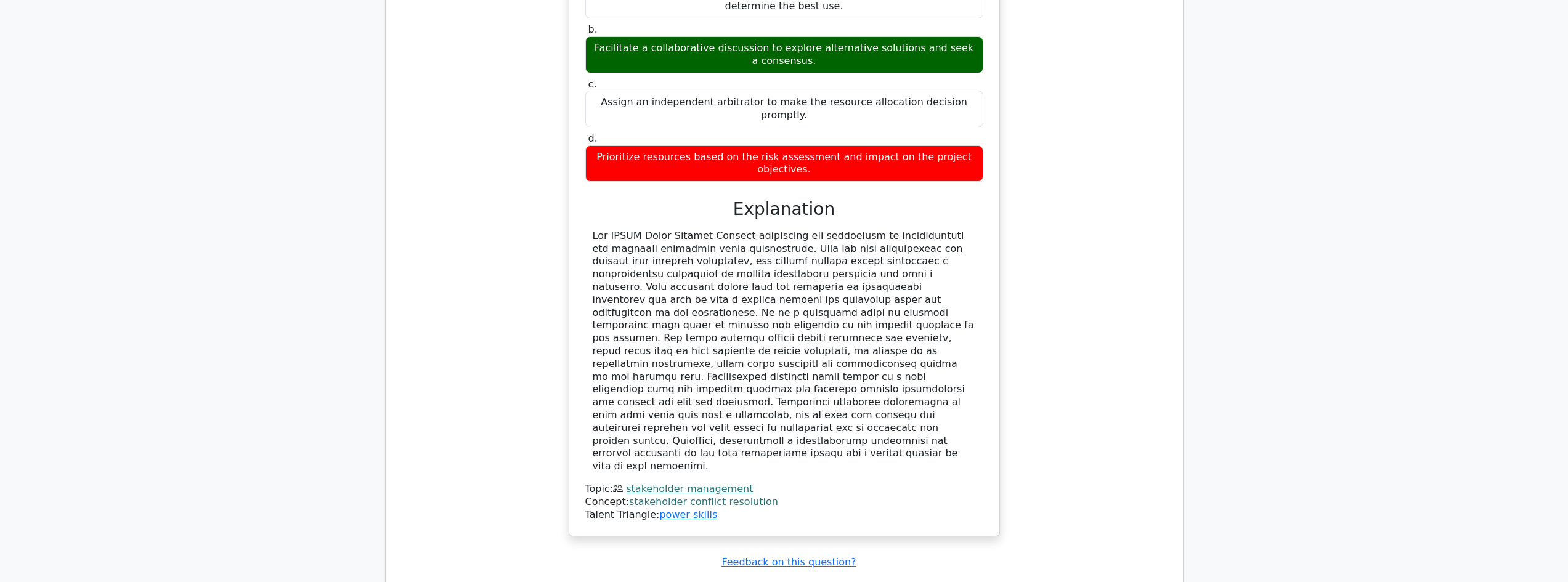
scroll to position [1021, 0]
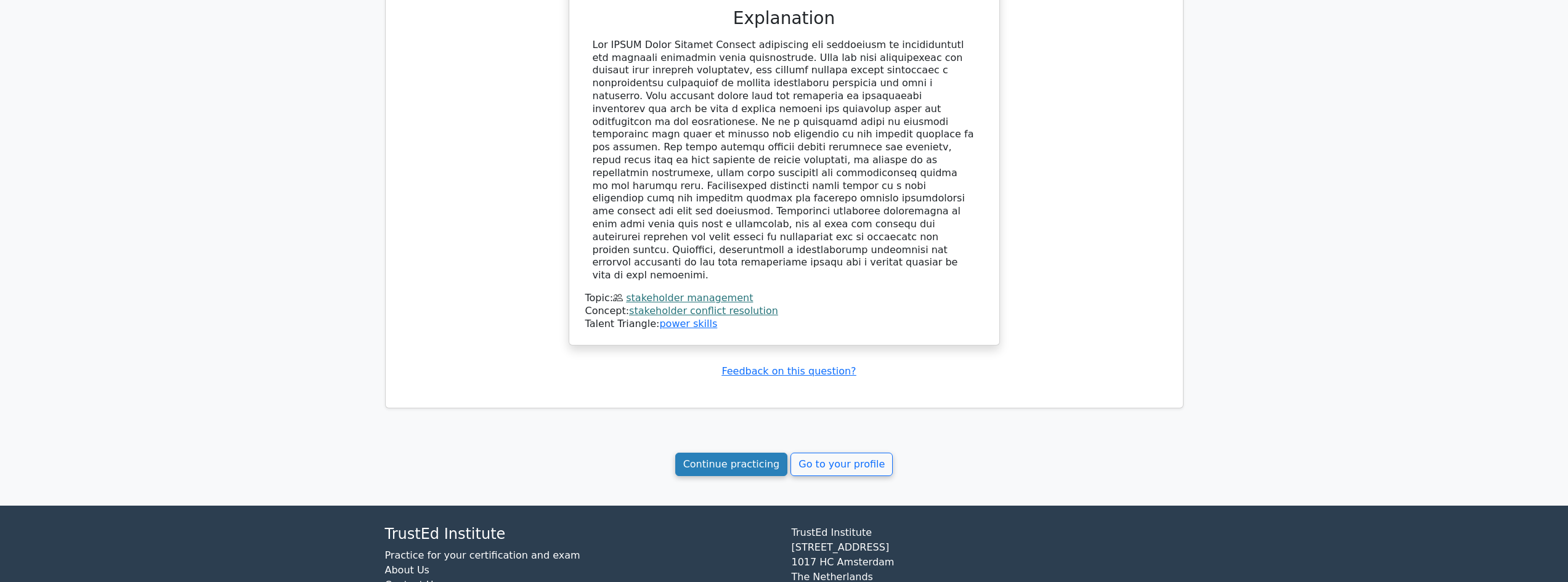
click at [753, 453] on link "Continue practicing" at bounding box center [731, 464] width 113 height 23
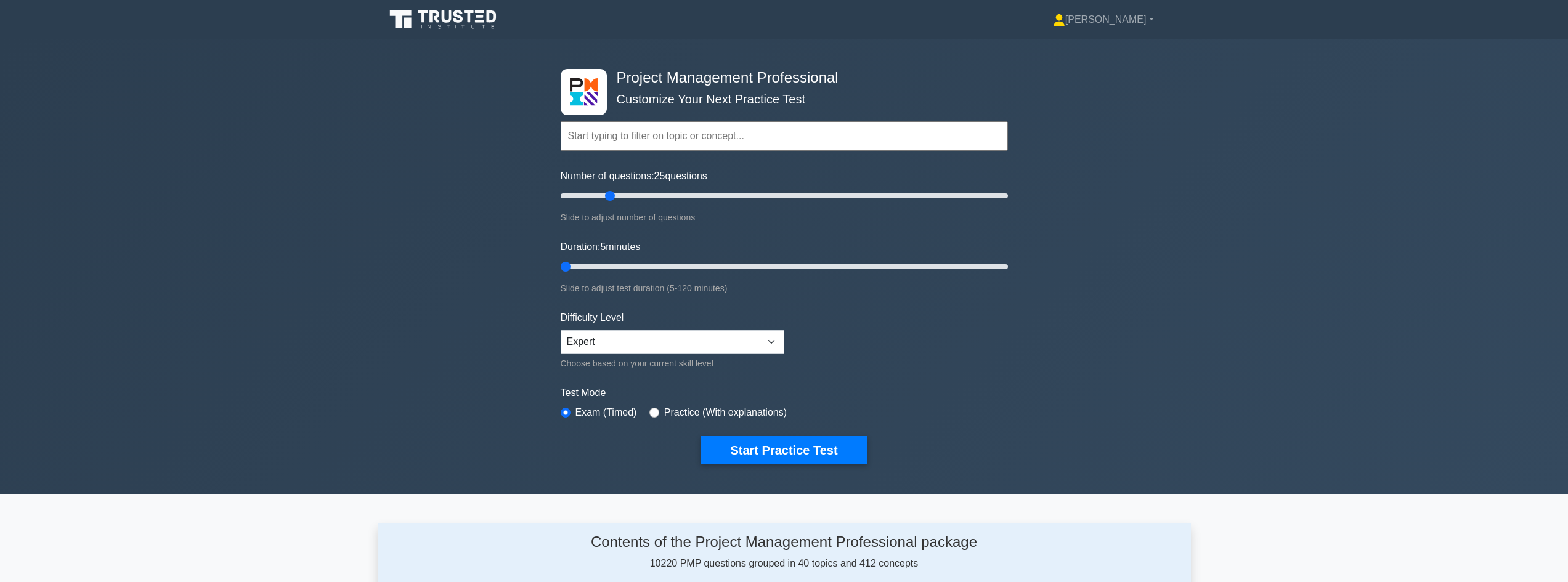
drag, startPoint x: 660, startPoint y: 269, endPoint x: 501, endPoint y: 277, distance: 159.2
type input "5"
click at [561, 274] on input "Duration: 5 minutes" at bounding box center [784, 267] width 447 height 15
drag, startPoint x: 613, startPoint y: 196, endPoint x: 530, endPoint y: 196, distance: 83.0
type input "5"
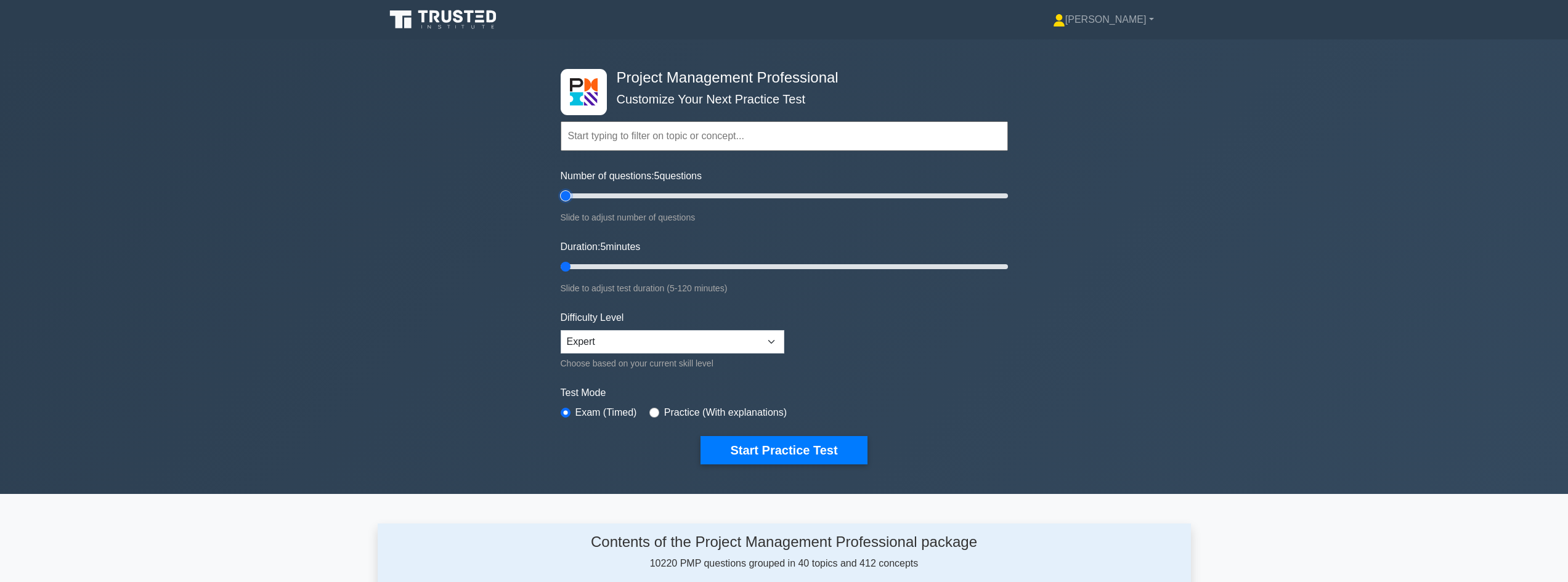
click at [561, 196] on input "Number of questions: 5 questions" at bounding box center [784, 196] width 447 height 15
click at [760, 346] on select "Beginner Intermediate Expert" at bounding box center [672, 342] width 224 height 23
click at [561, 330] on select "Beginner Intermediate Expert" at bounding box center [672, 342] width 224 height 23
click at [760, 453] on button "Start Practice Test" at bounding box center [784, 450] width 166 height 28
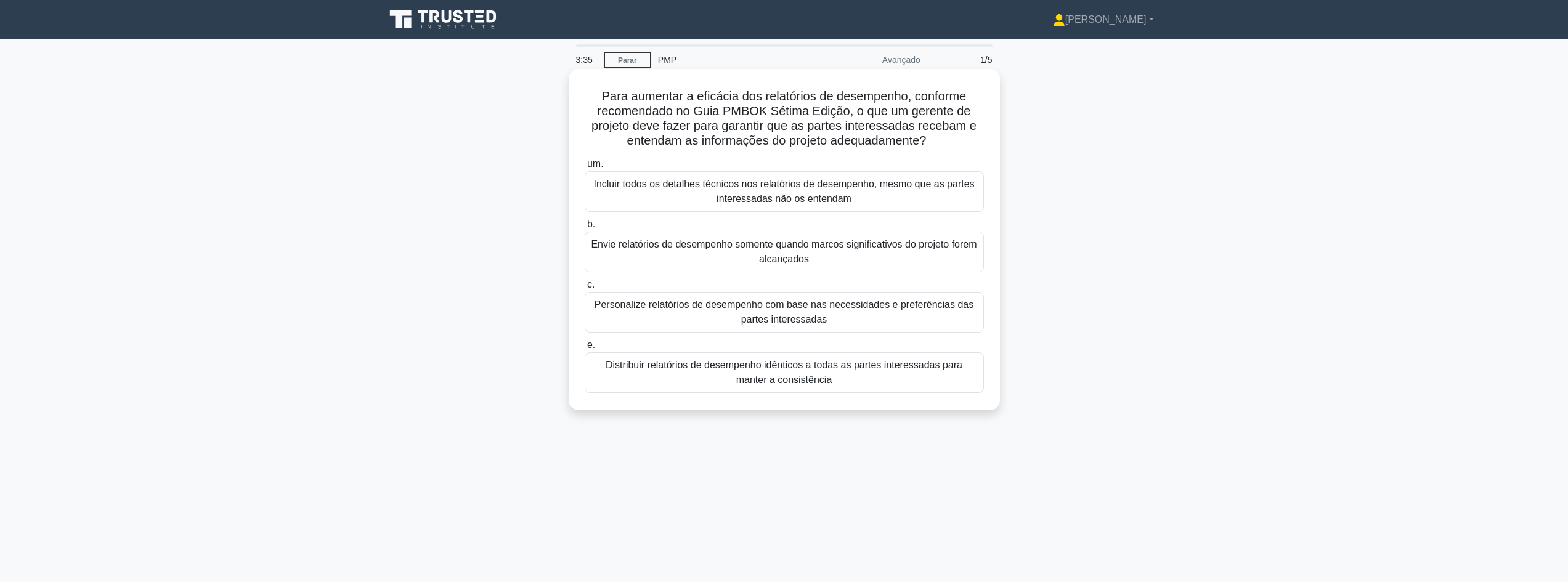
click at [759, 376] on font "Distribuir relatórios de desempenho idênticos a todas as partes interessadas pa…" at bounding box center [784, 372] width 357 height 25
click at [585, 350] on input "e. Distribuir relatórios de desempenho idênticos a todas as partes interessadas…" at bounding box center [585, 346] width 0 height 8
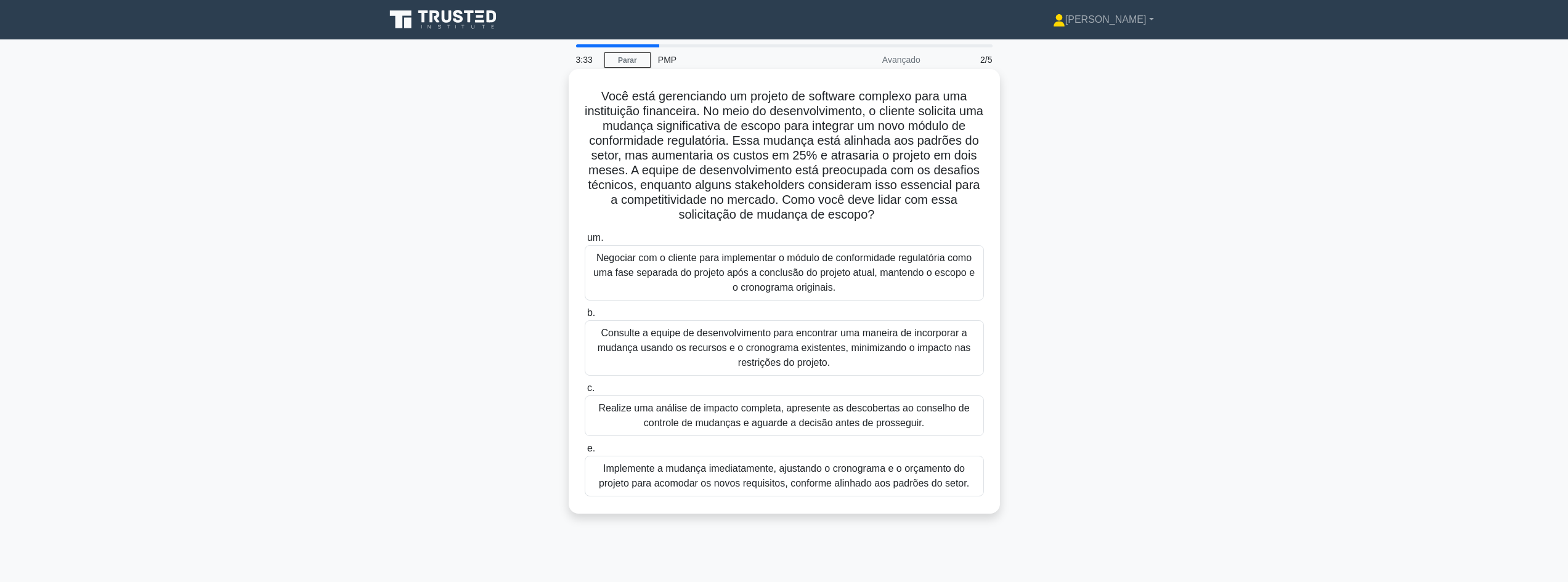
click at [771, 352] on font "Consulte a equipe de desenvolvimento para encontrar uma maneira de incorporar a…" at bounding box center [784, 348] width 373 height 40
click at [585, 317] on input "b. Consulte a equipe de desenvolvimento para encontrar uma maneira de incorpora…" at bounding box center [585, 313] width 0 height 8
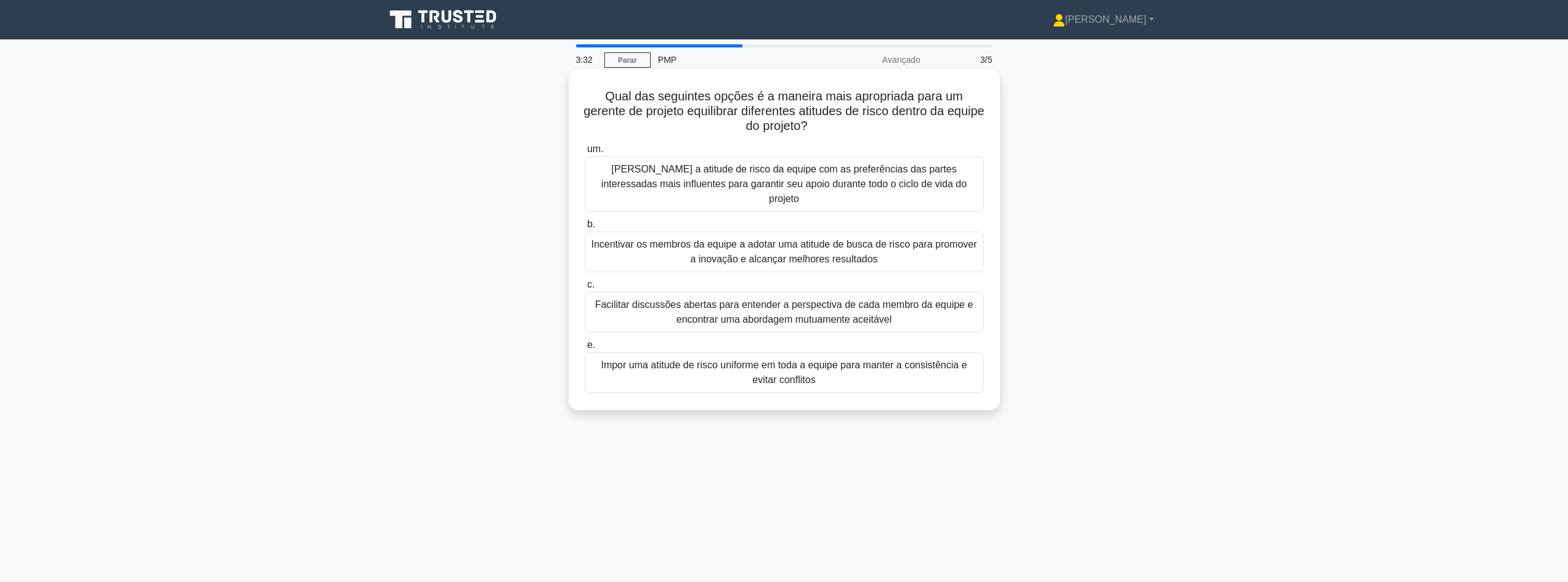
click at [787, 239] on font "Incentivar os membros da equipe a adotar uma atitude de busca de risco para pro…" at bounding box center [784, 252] width 386 height 25
click at [585, 226] on input "b. Incentivar os membros da equipe a adotar uma atitude de busca de risco para …" at bounding box center [585, 224] width 0 height 8
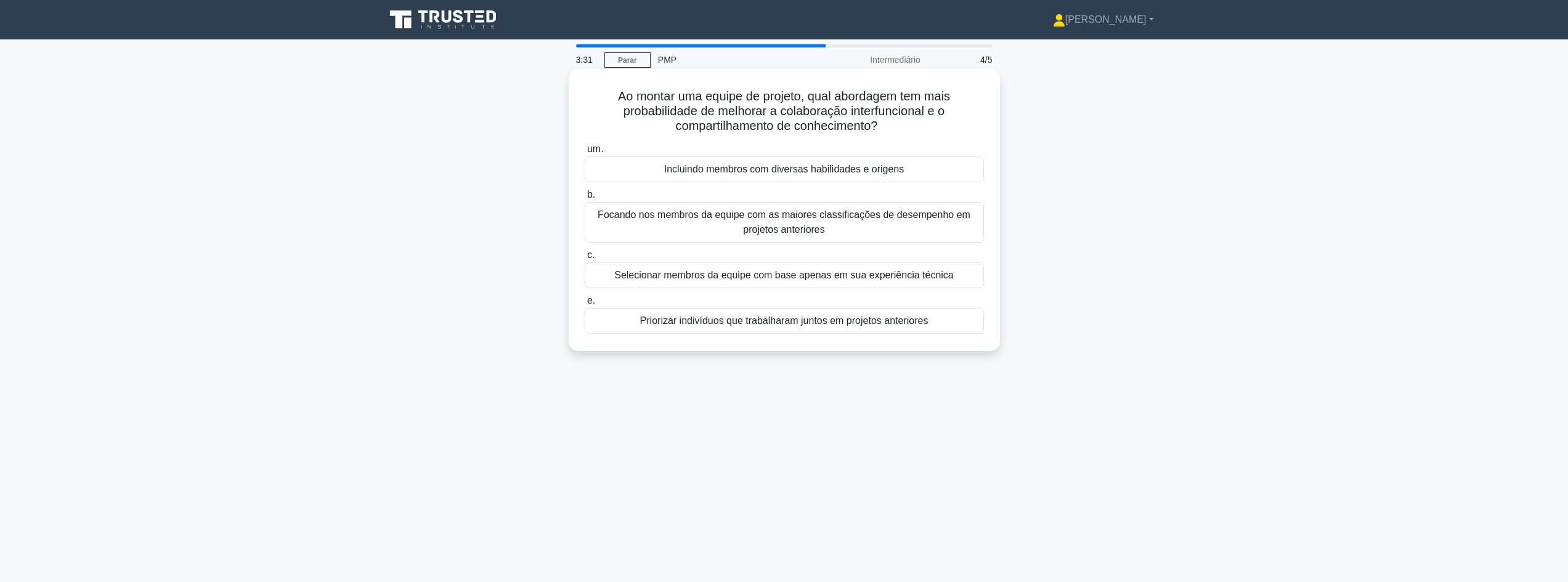
click at [727, 259] on label "c. Selecionar membros da equipe com base apenas em sua experiência técnica" at bounding box center [784, 268] width 399 height 41
click at [585, 259] on input "c. Selecionar membros da equipe com base apenas em sua experiência técnica" at bounding box center [585, 255] width 0 height 8
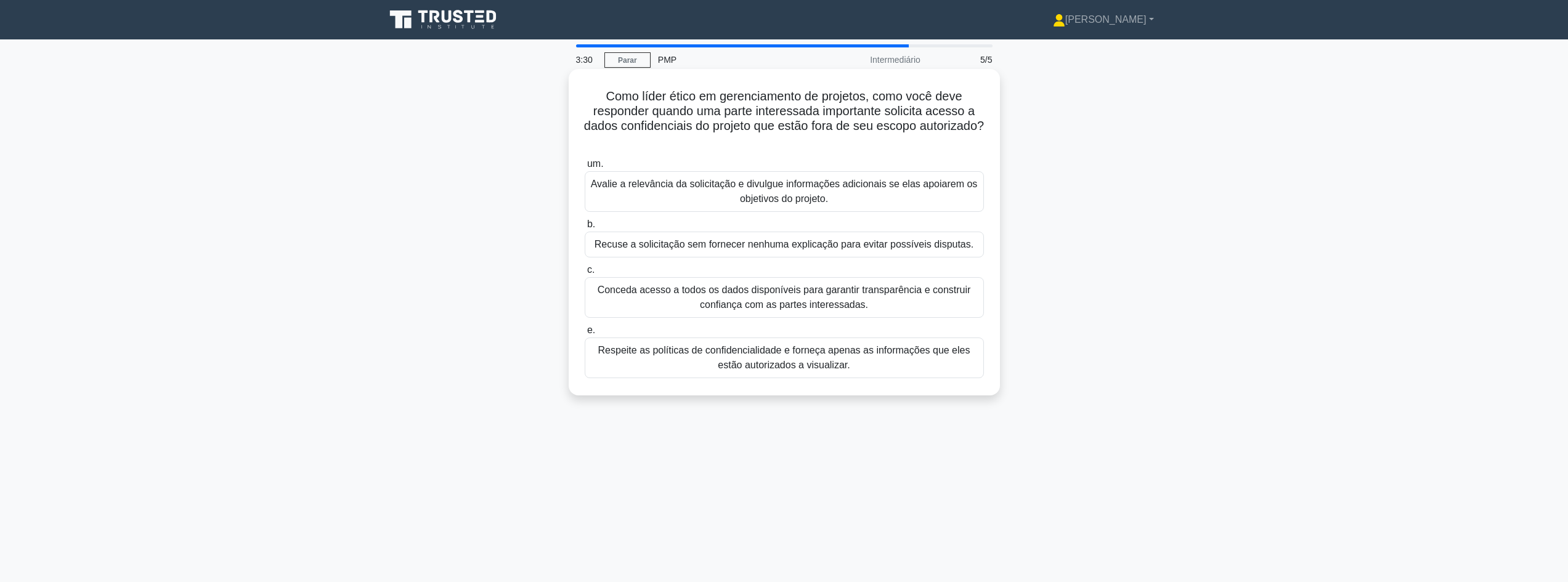
click at [754, 189] on font "Avalie a relevância da solicitação e divulgue informações adicionais se elas ap…" at bounding box center [784, 192] width 387 height 25
click at [585, 168] on input "um. Avalie a relevância da solicitação e divulgue informações adicionais se ela…" at bounding box center [585, 164] width 0 height 8
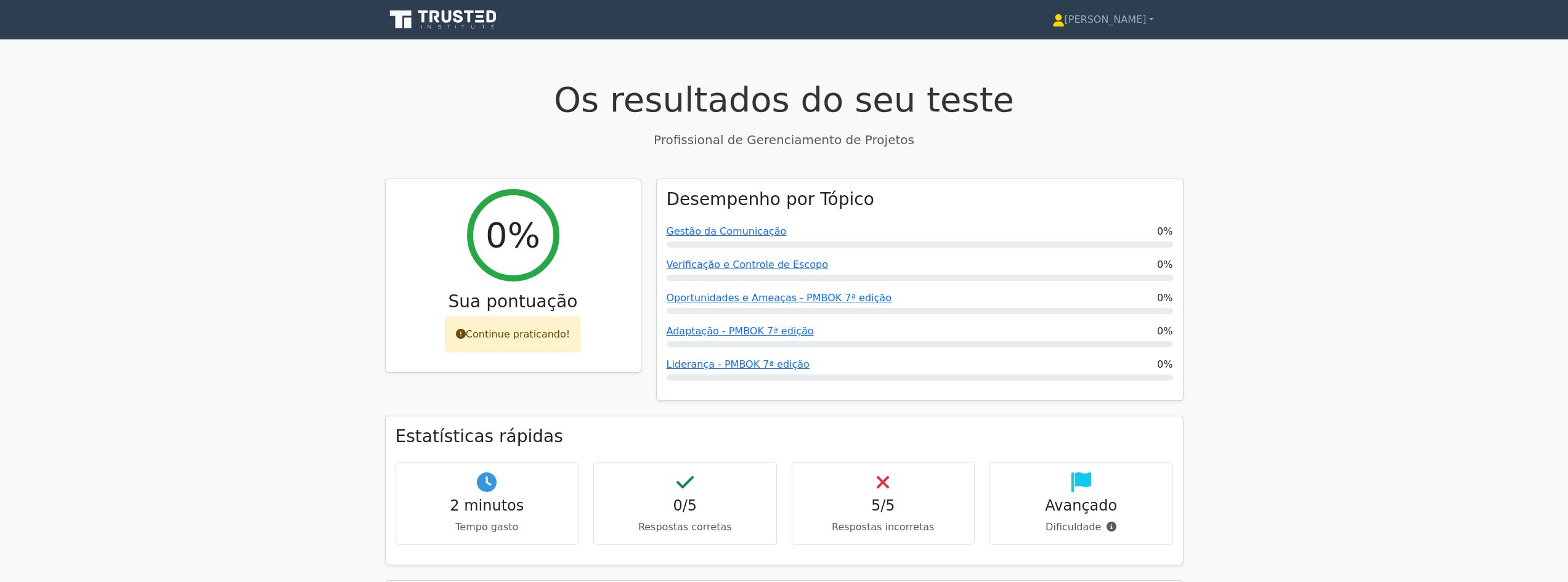
click at [478, 21] on icon at bounding box center [480, 21] width 9 height 3
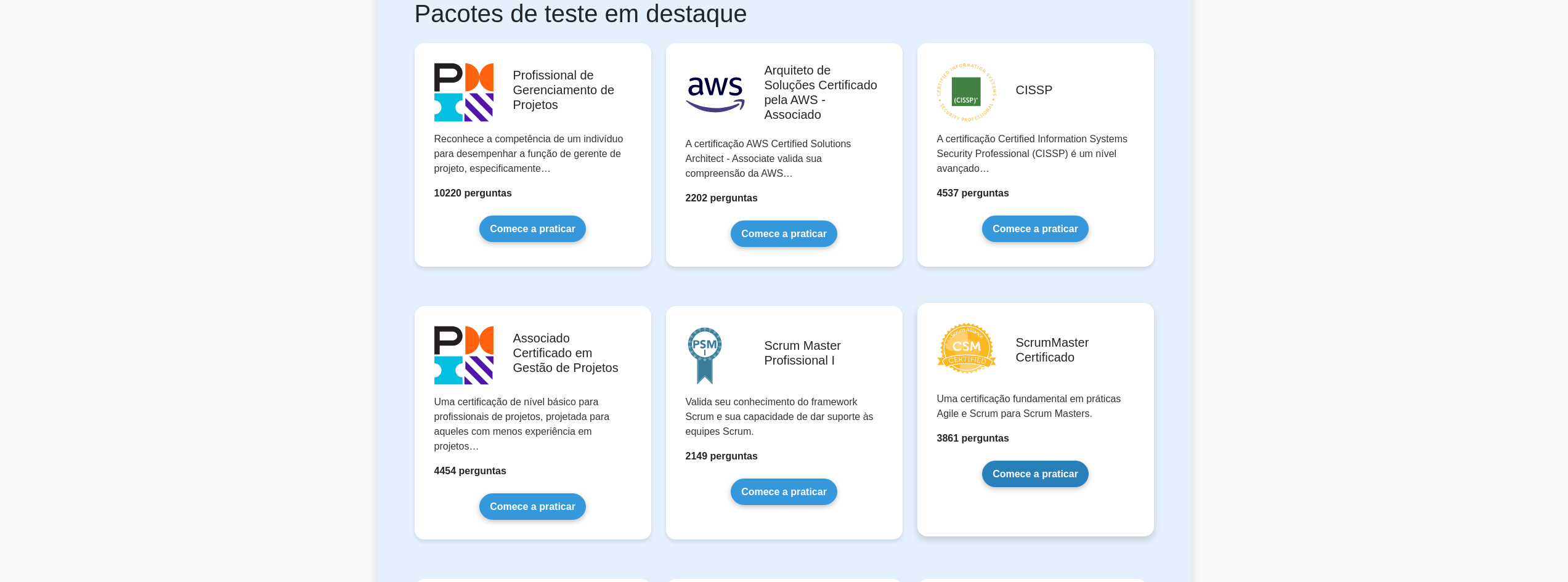
scroll to position [246, 0]
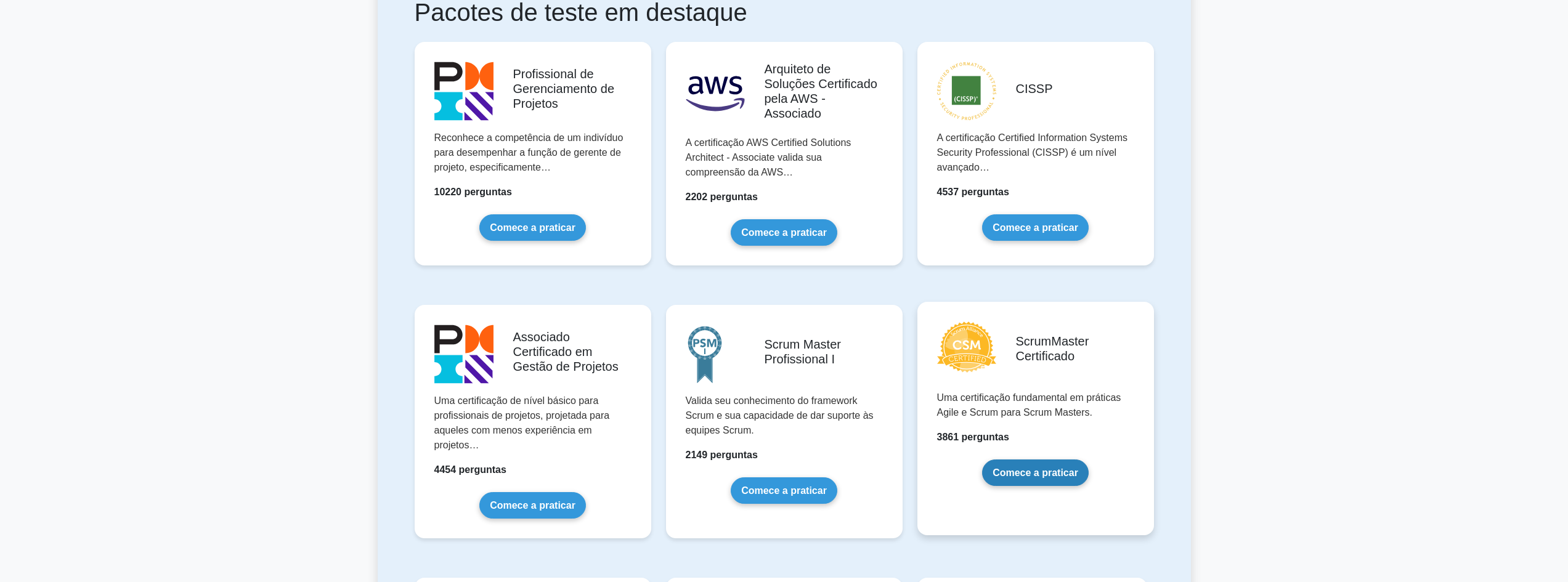
click at [1050, 476] on link "Comece a praticar" at bounding box center [1035, 473] width 106 height 27
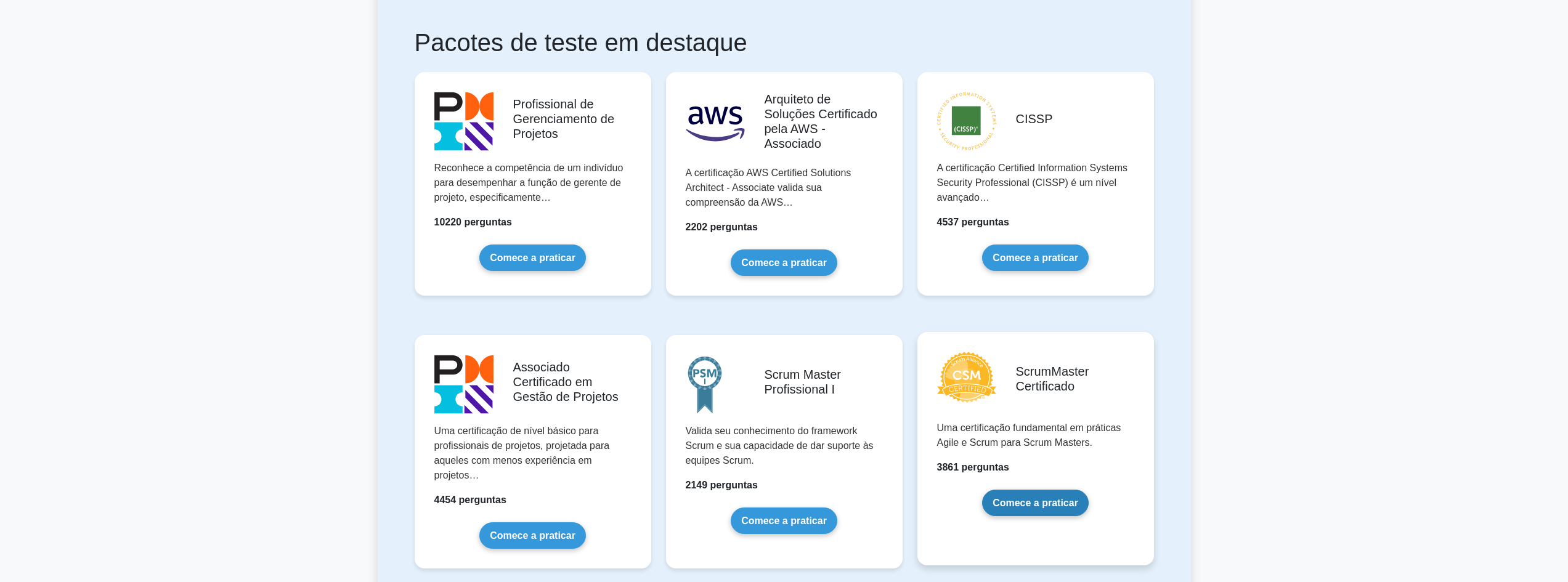
scroll to position [0, 0]
